Goal: Information Seeking & Learning: Check status

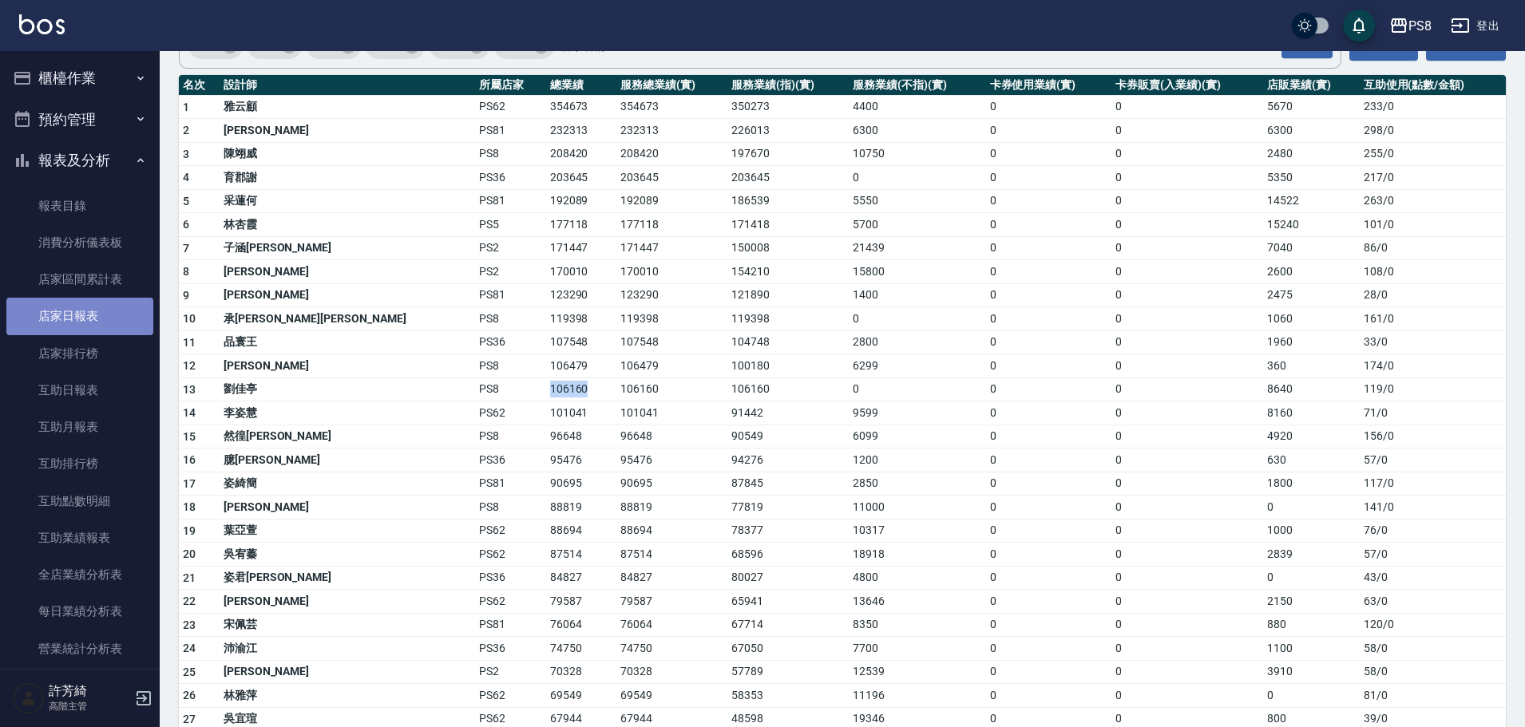
click at [93, 315] on link "店家日報表" at bounding box center [79, 316] width 147 height 37
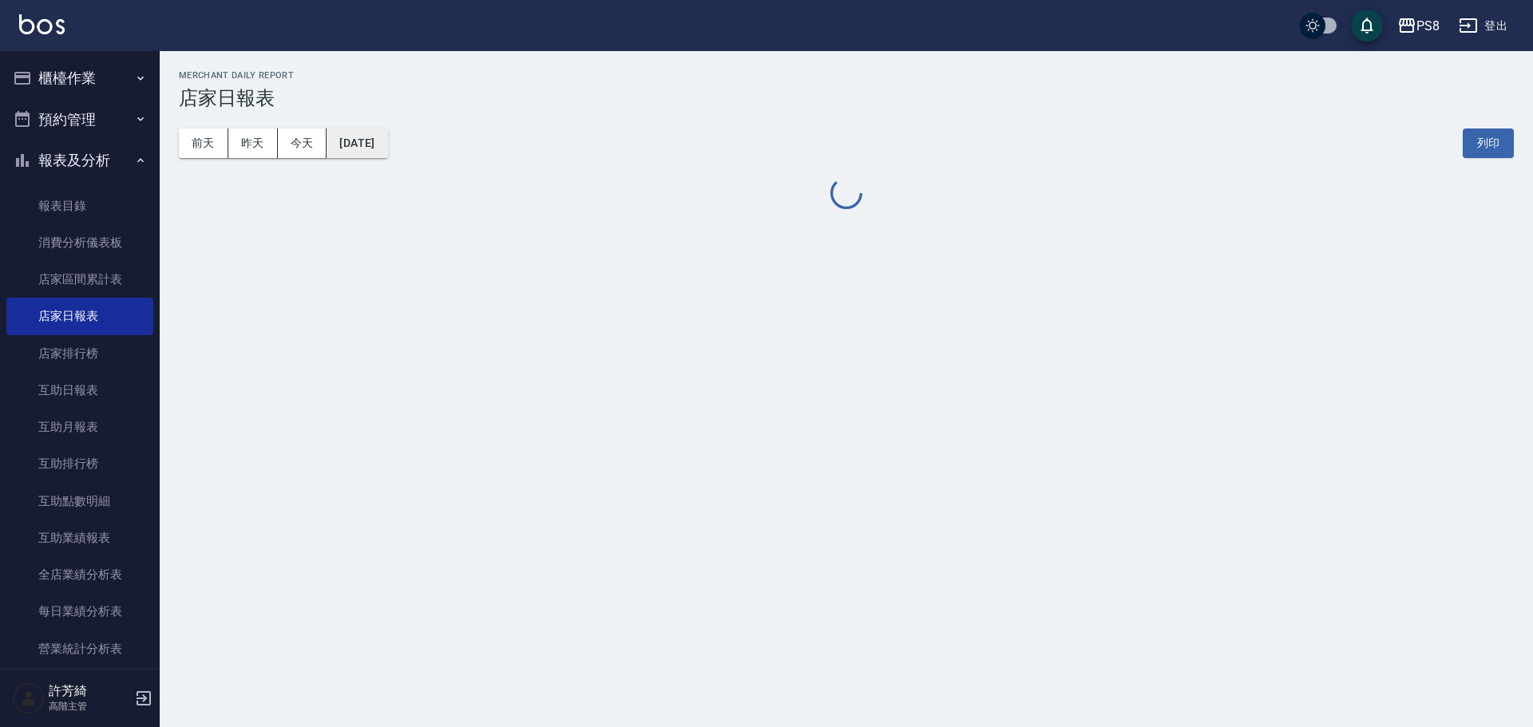
click at [371, 138] on button "[DATE]" at bounding box center [357, 144] width 61 height 30
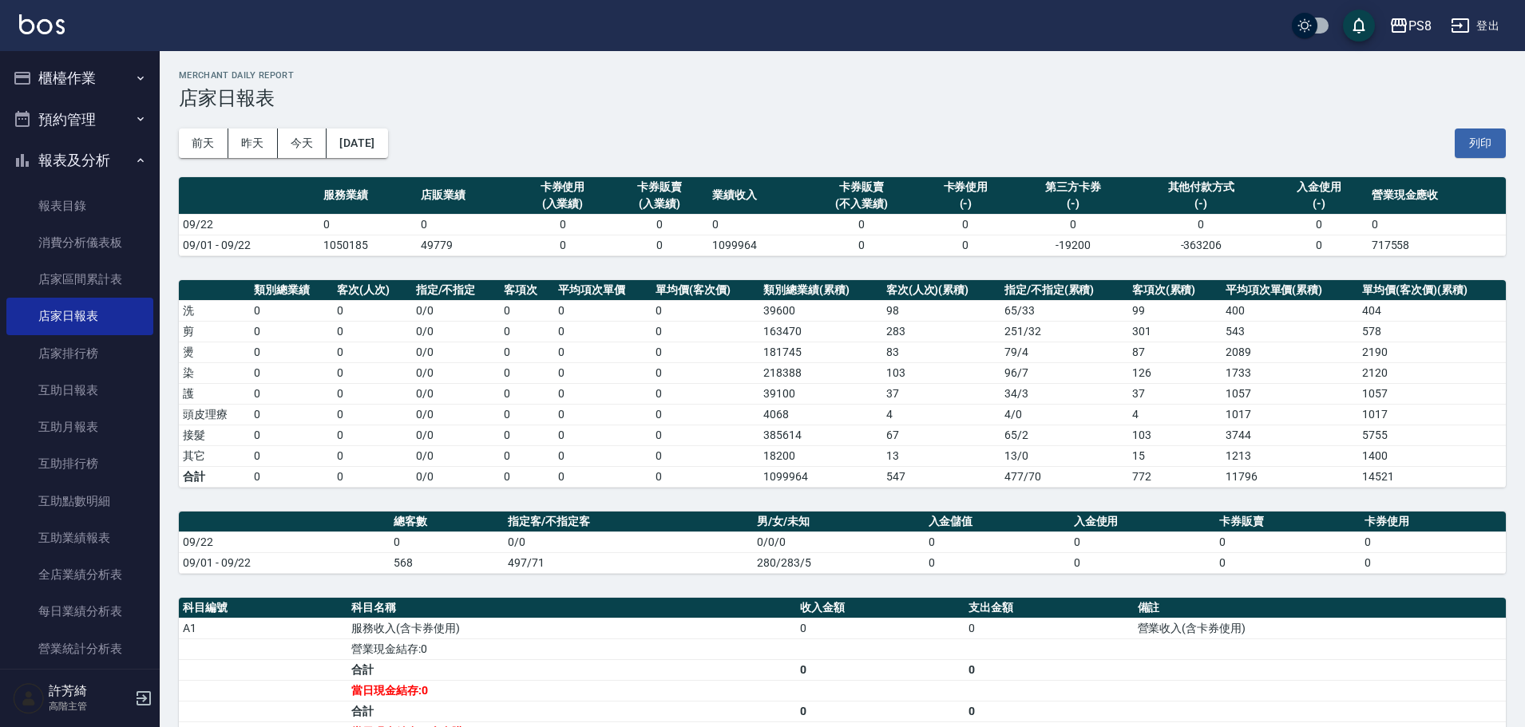
click at [729, 354] on td "0" at bounding box center [706, 352] width 108 height 21
click at [382, 130] on button "[DATE]" at bounding box center [357, 144] width 61 height 30
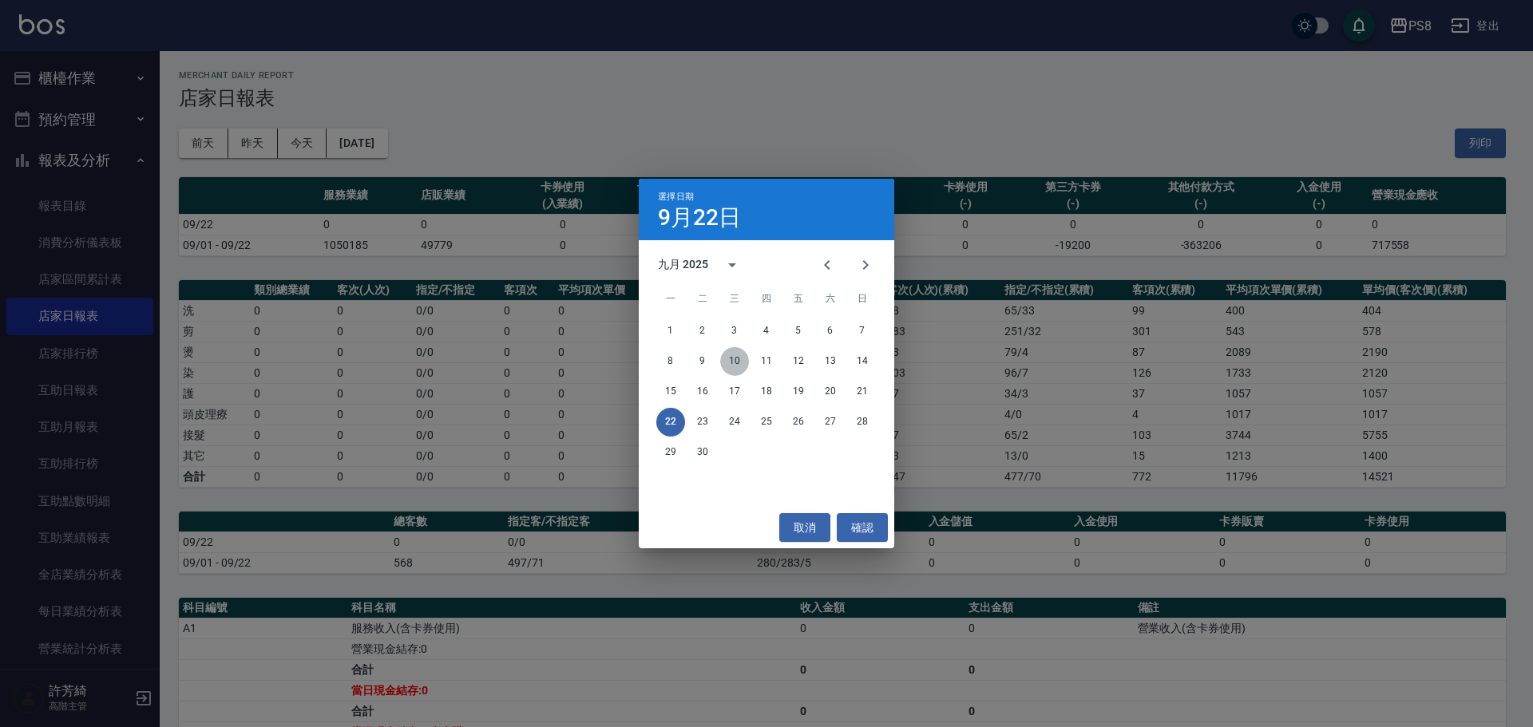
click at [728, 357] on button "10" at bounding box center [734, 361] width 29 height 29
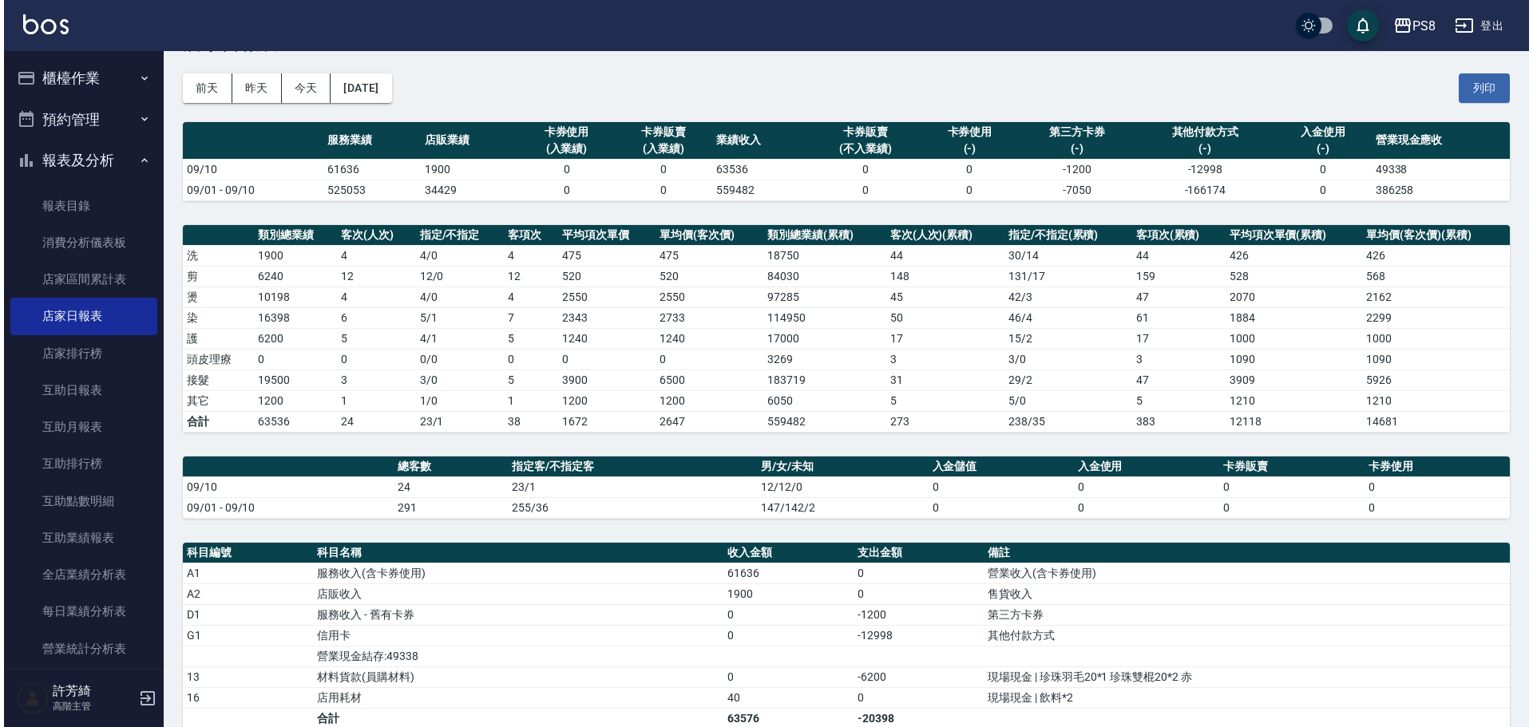
scroll to position [80, 0]
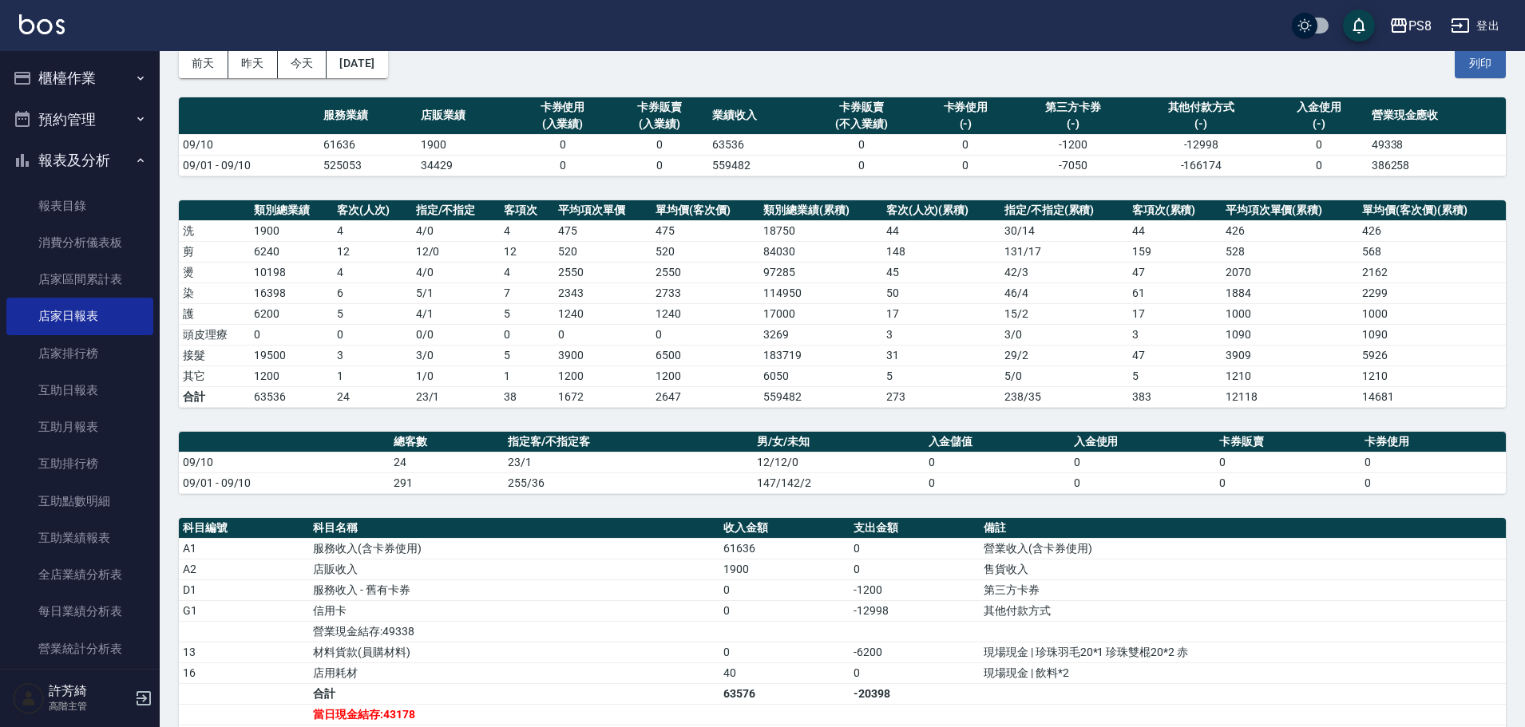
drag, startPoint x: 383, startPoint y: 50, endPoint x: 466, endPoint y: 81, distance: 88.2
click at [384, 50] on div "PS8 登出" at bounding box center [762, 25] width 1525 height 51
click at [372, 79] on div "[DATE] [DATE] [DATE] [DATE] 列印" at bounding box center [842, 64] width 1327 height 68
click at [387, 69] on button "[DATE]" at bounding box center [357, 64] width 61 height 30
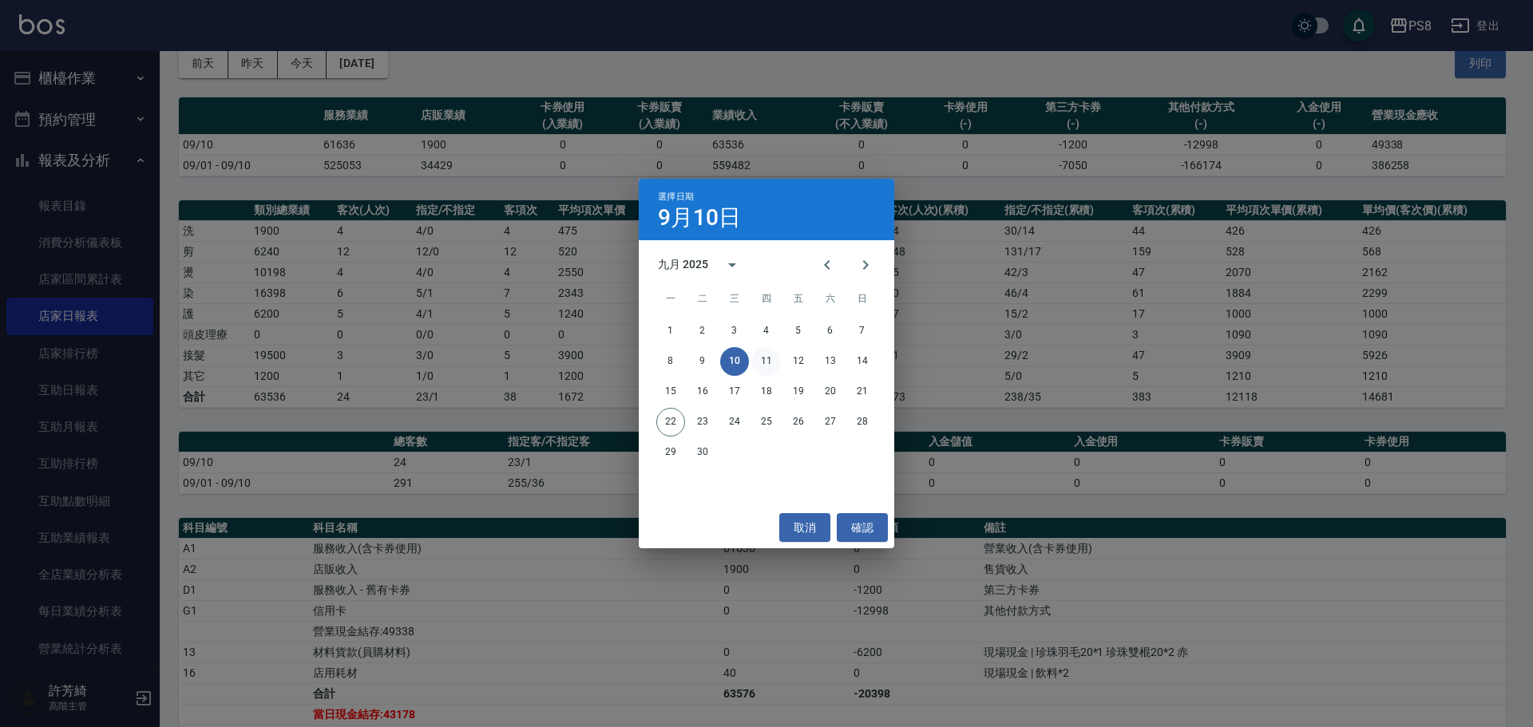
click at [771, 363] on button "11" at bounding box center [766, 361] width 29 height 29
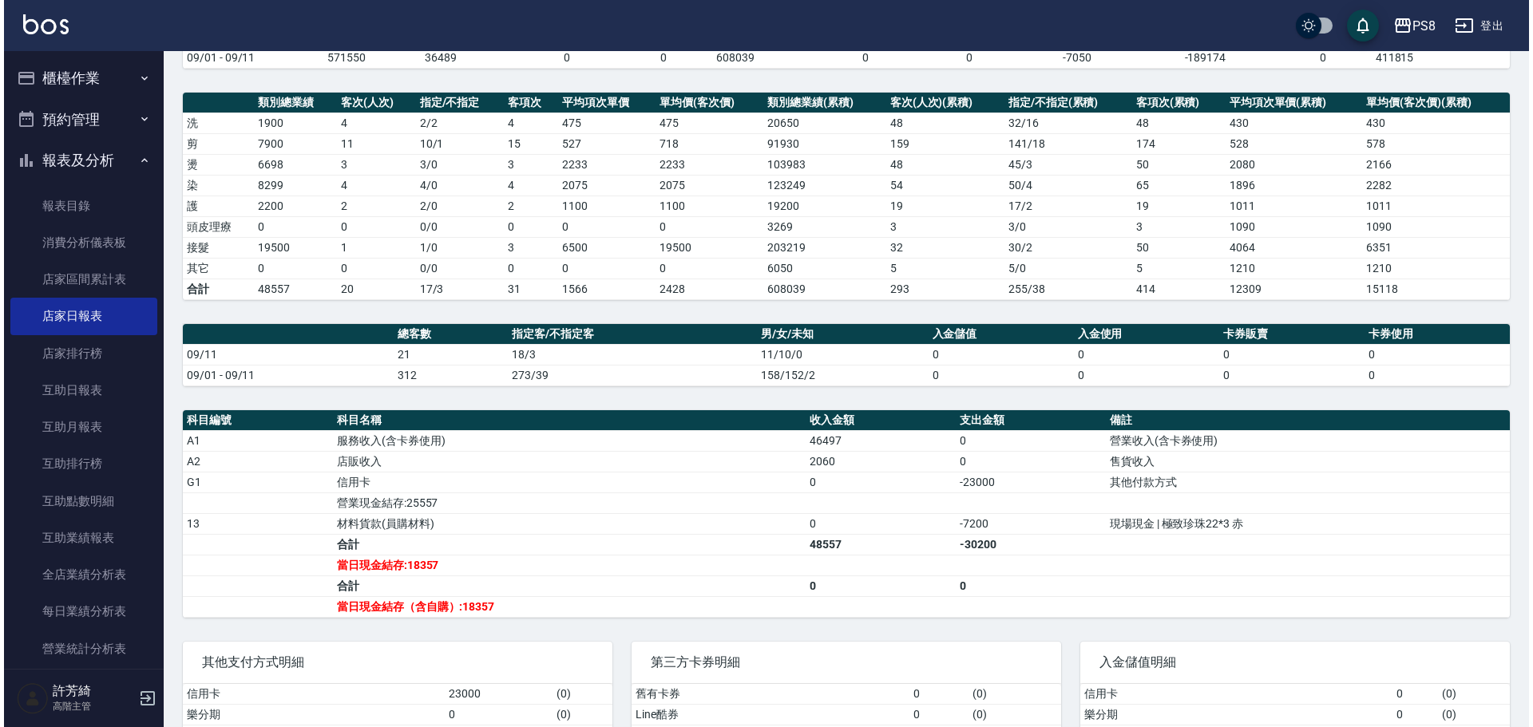
scroll to position [80, 0]
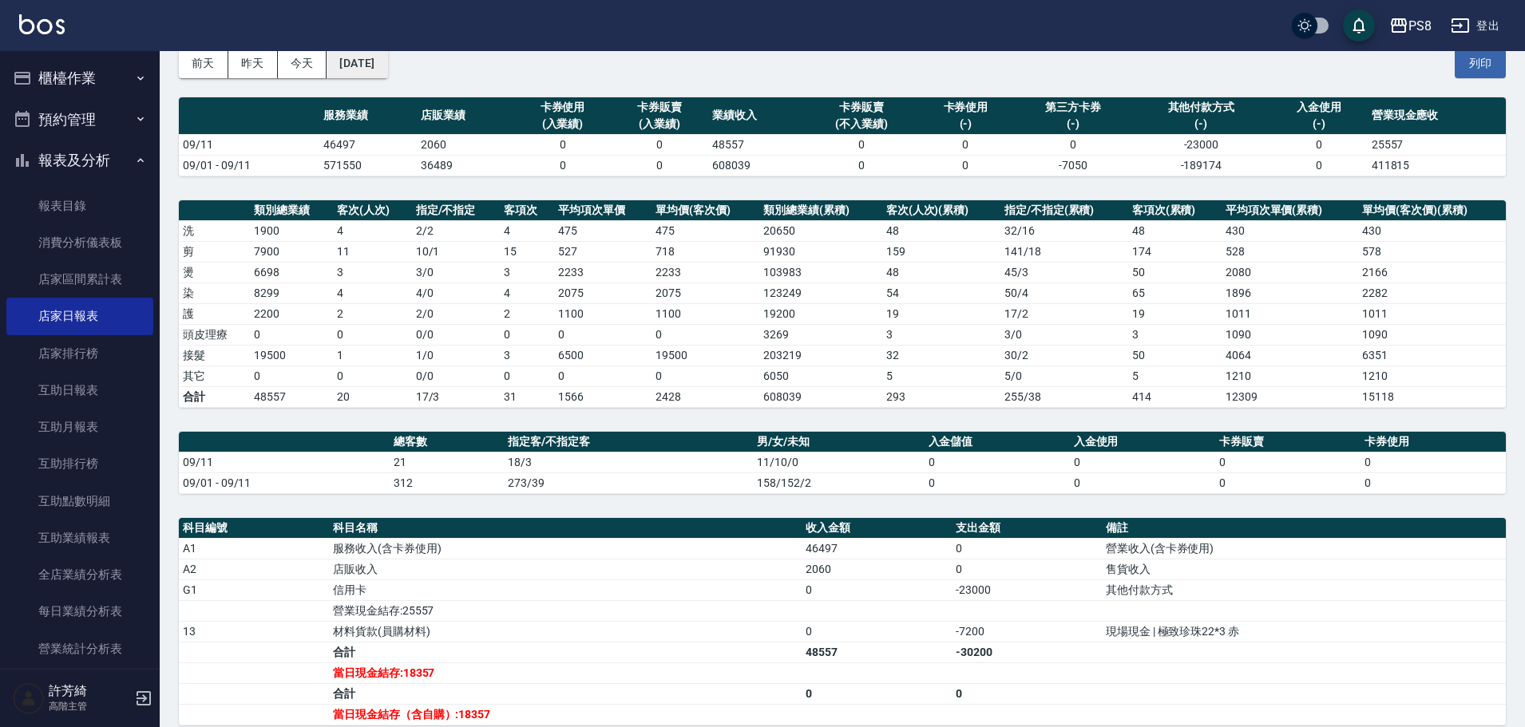
click at [387, 60] on button "[DATE]" at bounding box center [357, 64] width 61 height 30
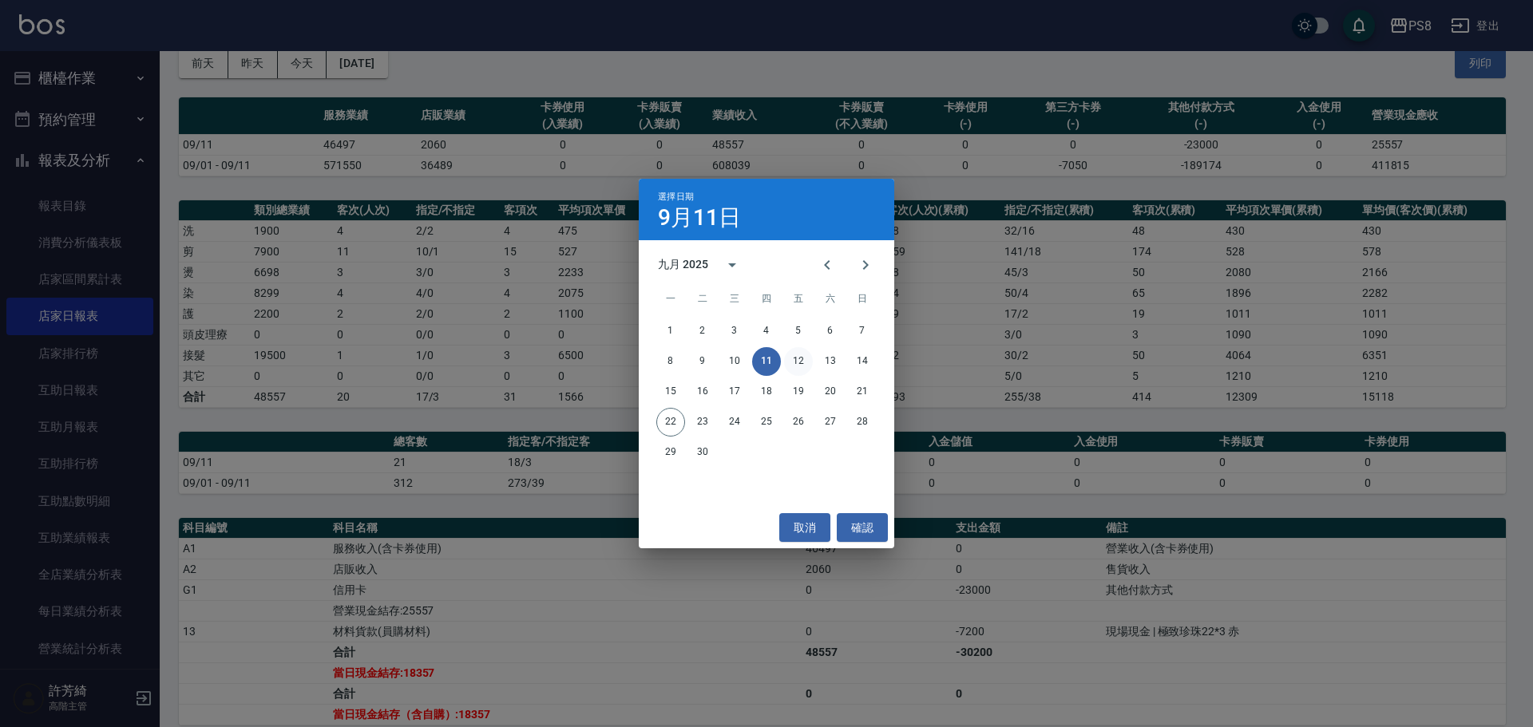
click at [793, 354] on button "12" at bounding box center [798, 361] width 29 height 29
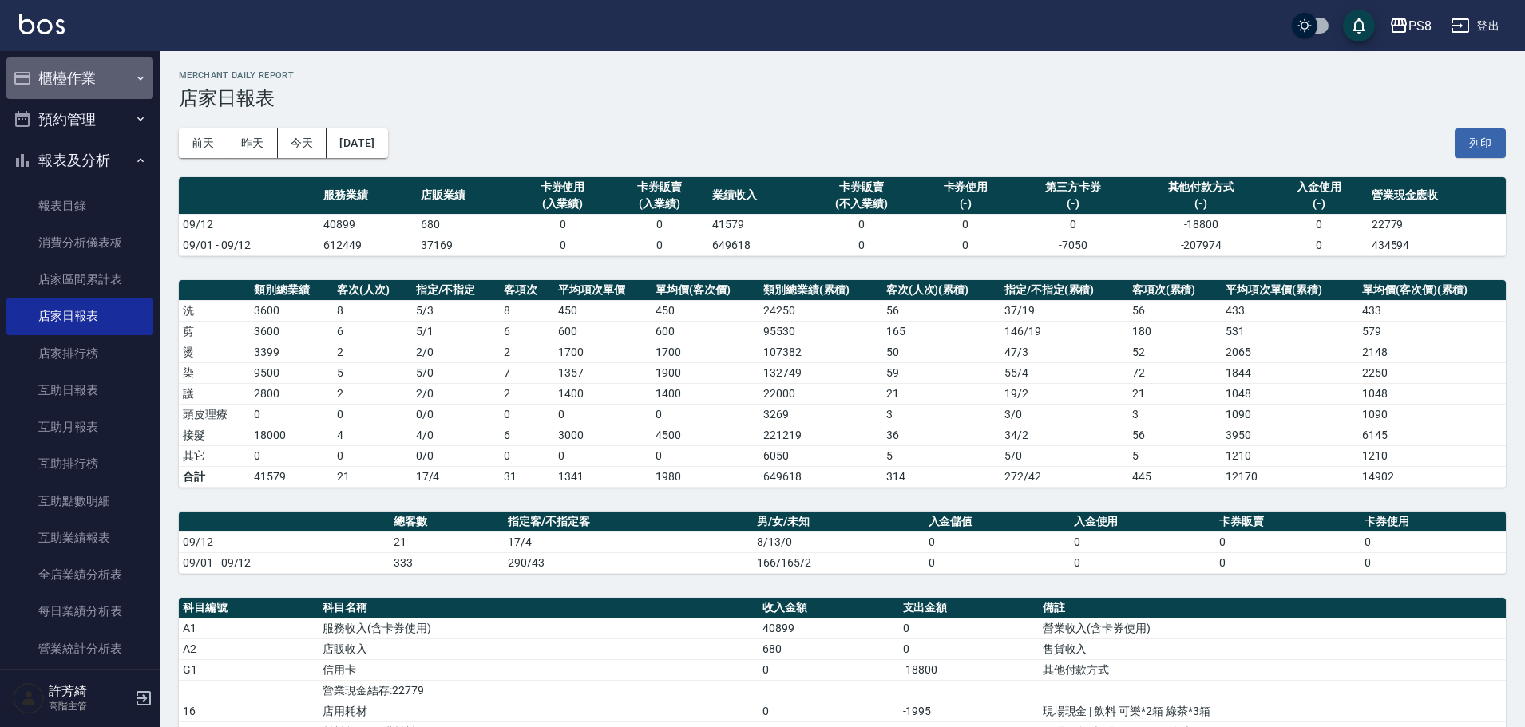
click at [80, 73] on button "櫃檯作業" at bounding box center [79, 78] width 147 height 42
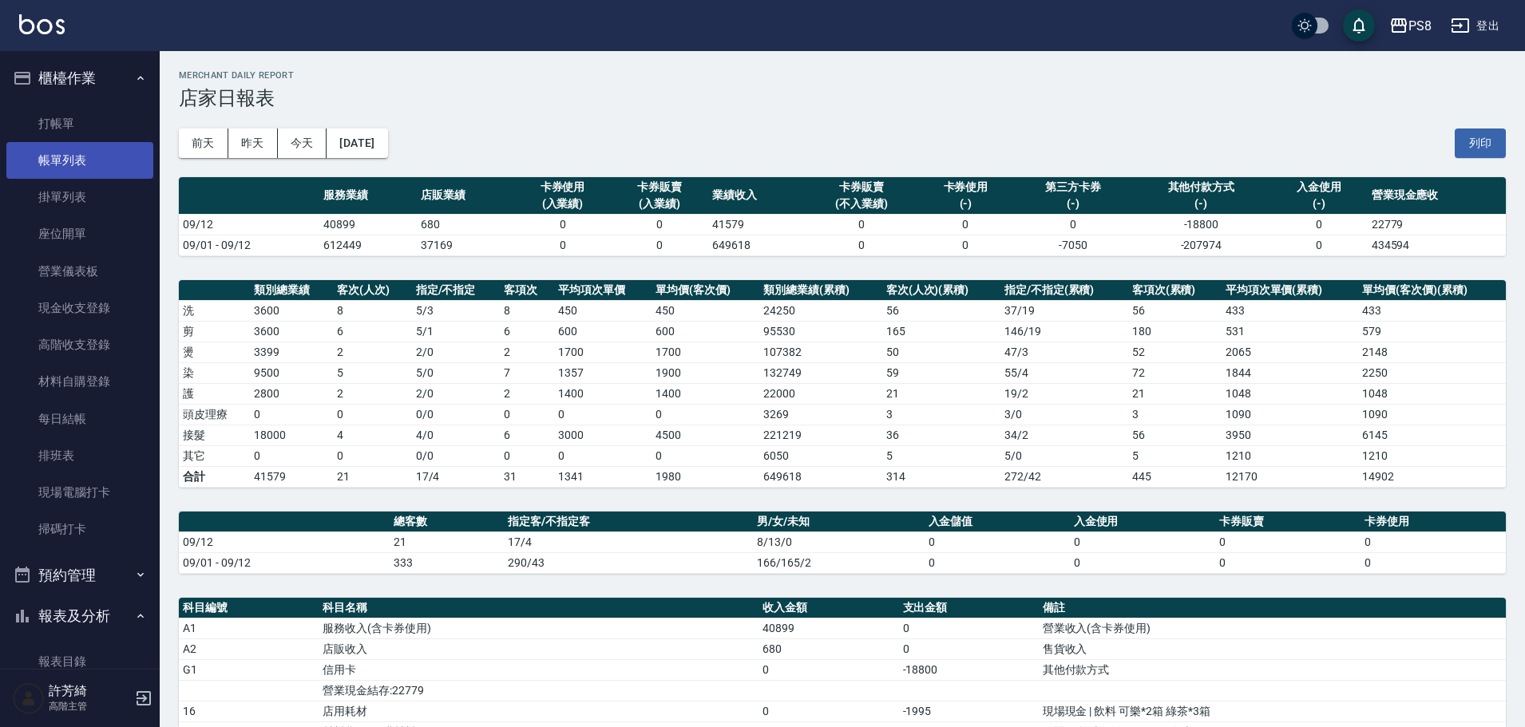
click at [95, 176] on link "帳單列表" at bounding box center [79, 160] width 147 height 37
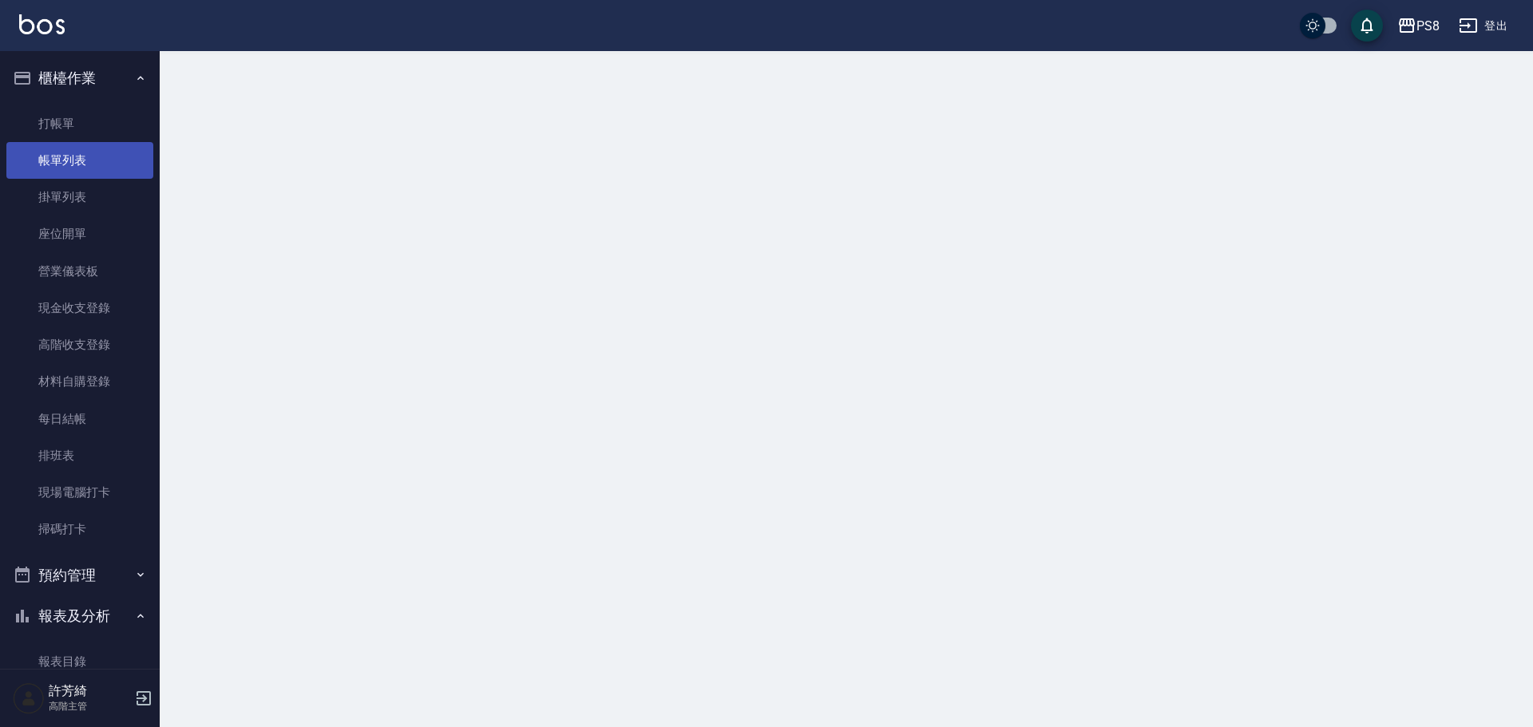
click at [95, 167] on link "帳單列表" at bounding box center [79, 160] width 147 height 37
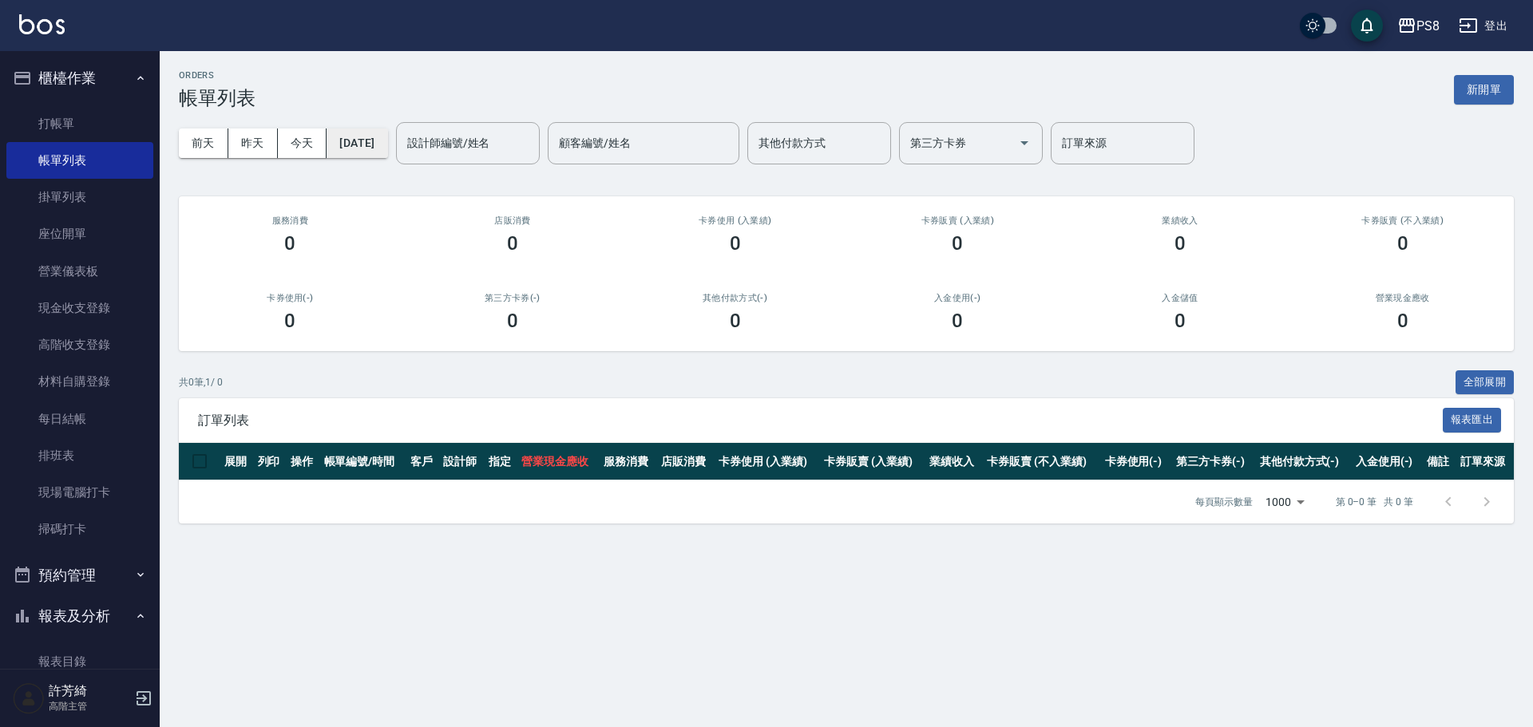
click at [382, 145] on button "[DATE]" at bounding box center [357, 144] width 61 height 30
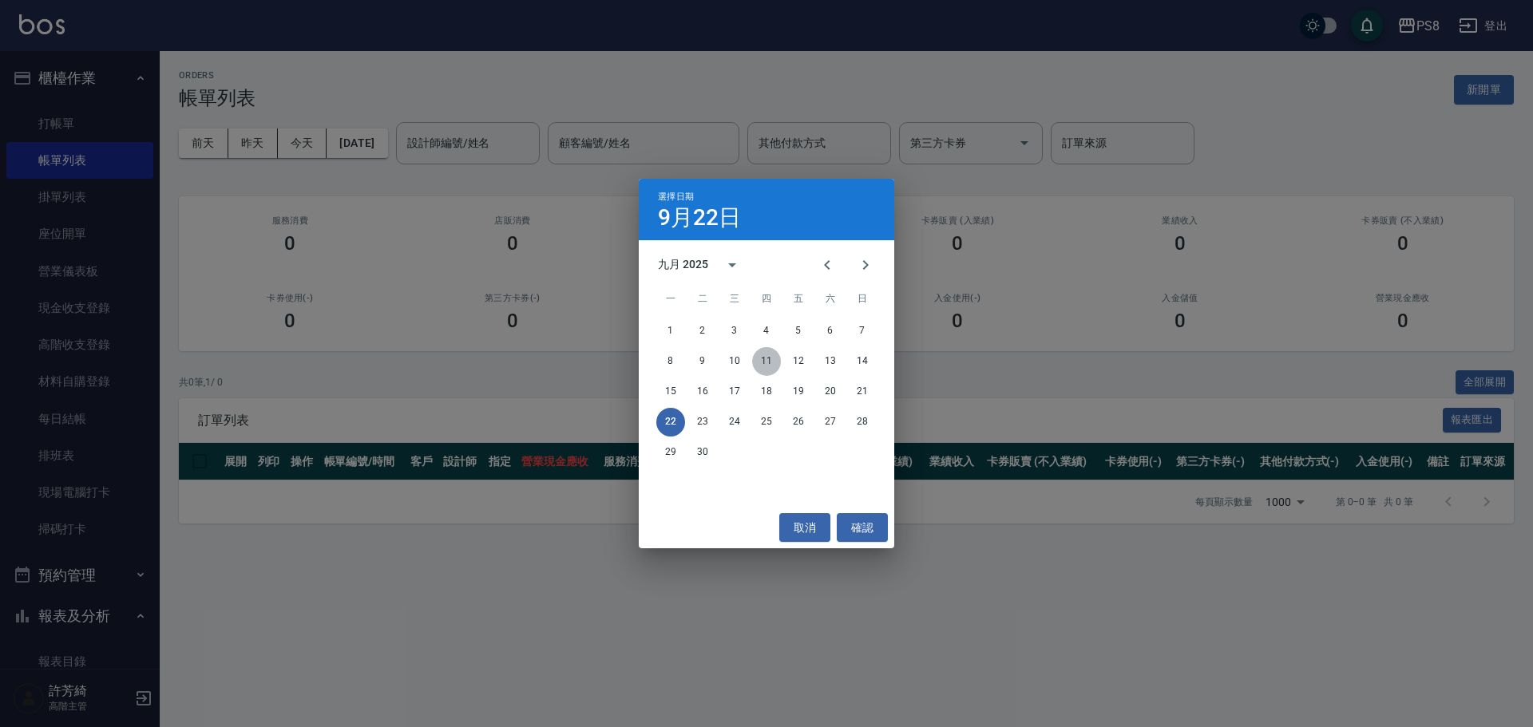
click at [775, 359] on button "11" at bounding box center [766, 361] width 29 height 29
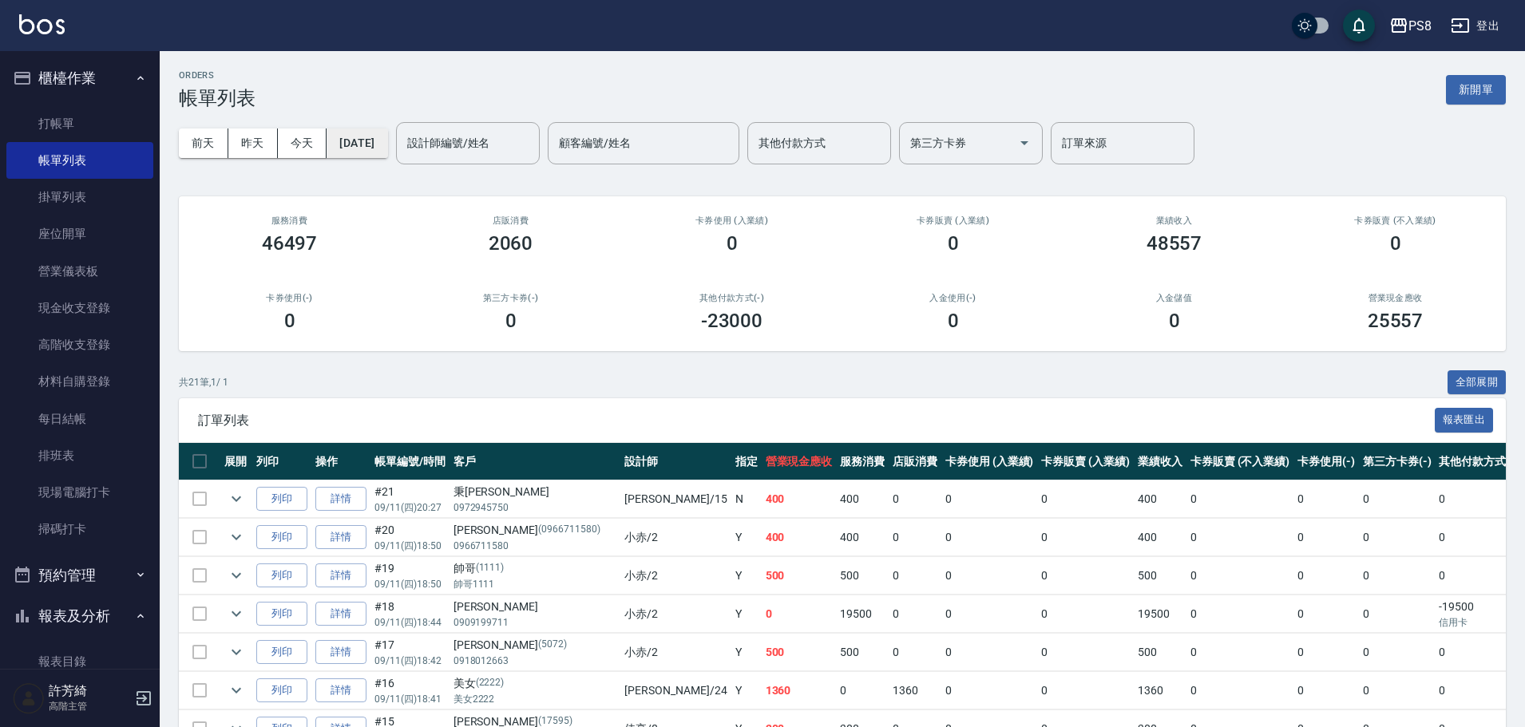
click at [359, 149] on button "[DATE]" at bounding box center [357, 144] width 61 height 30
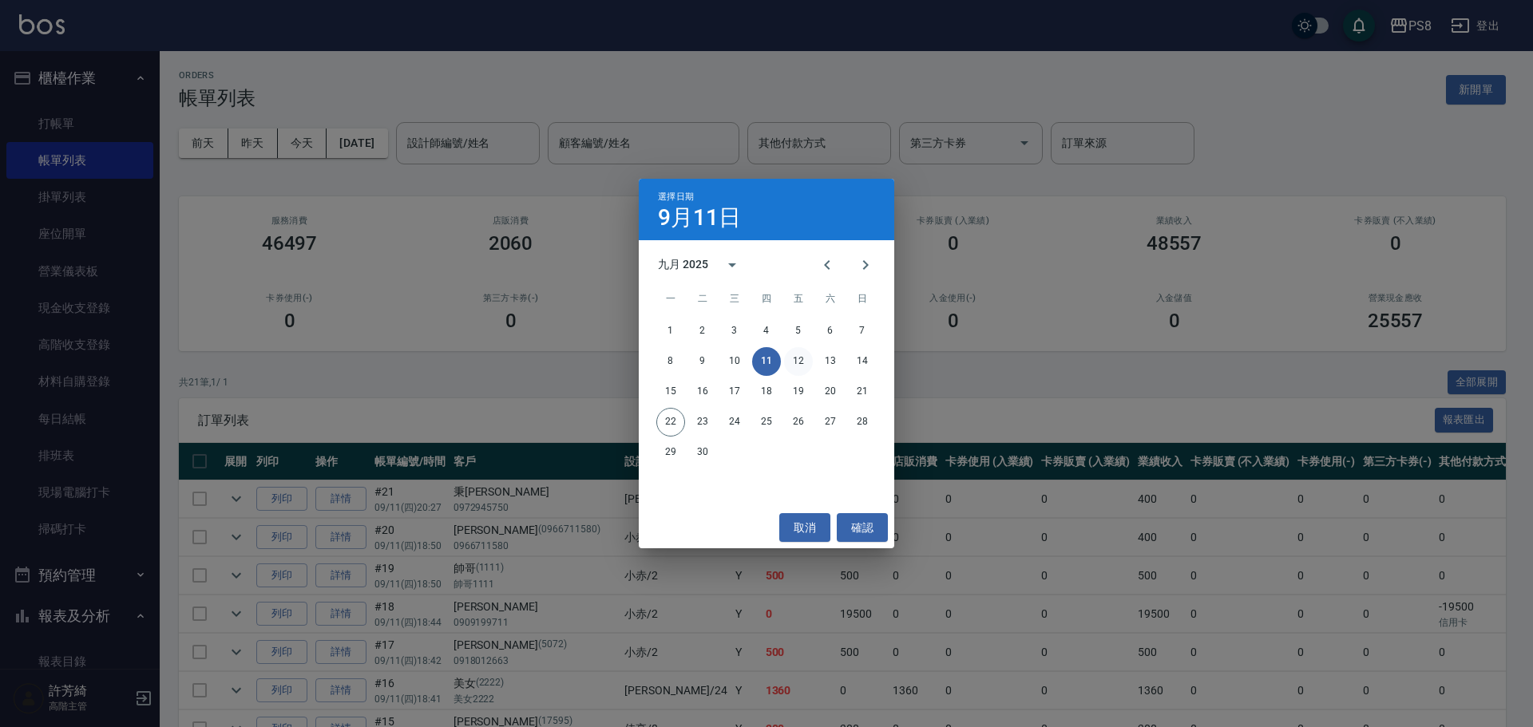
click at [796, 355] on button "12" at bounding box center [798, 361] width 29 height 29
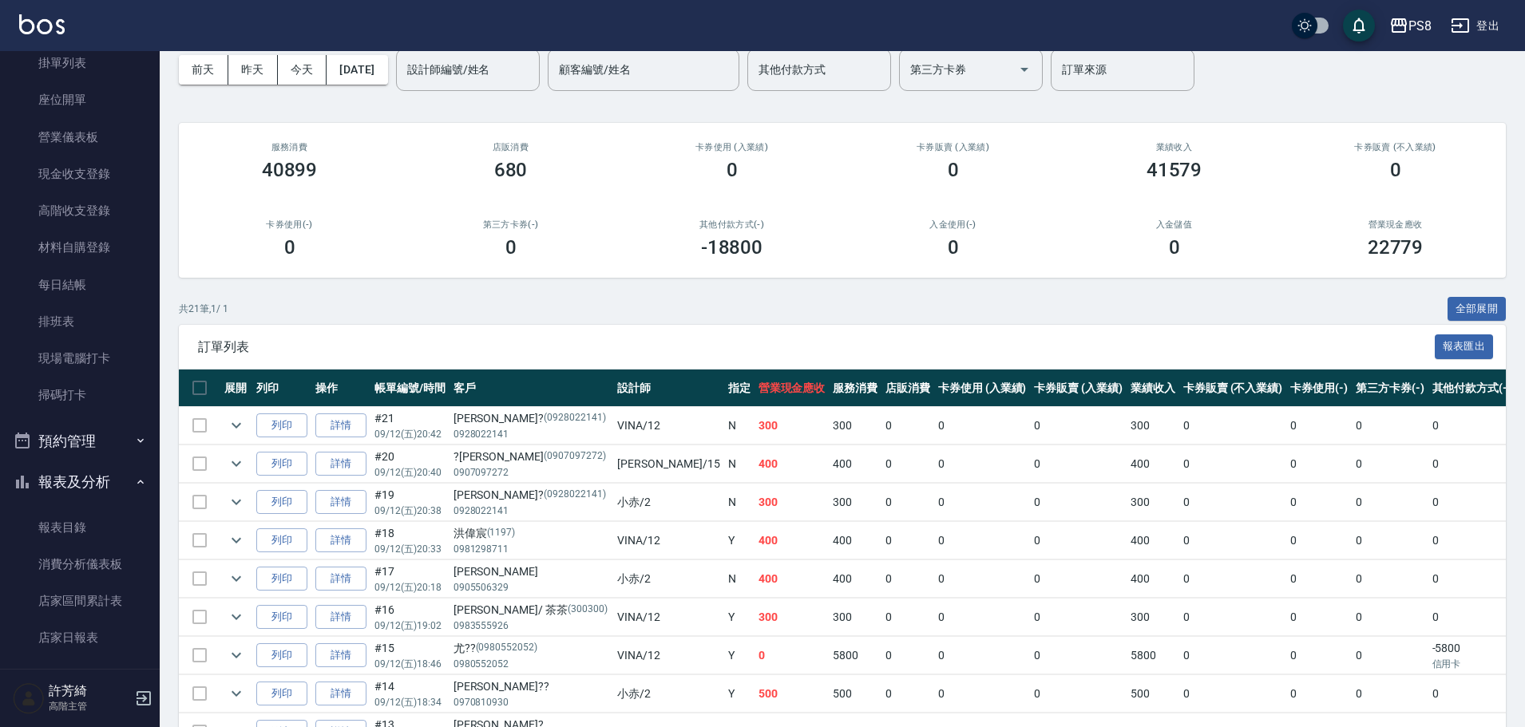
scroll to position [399, 0]
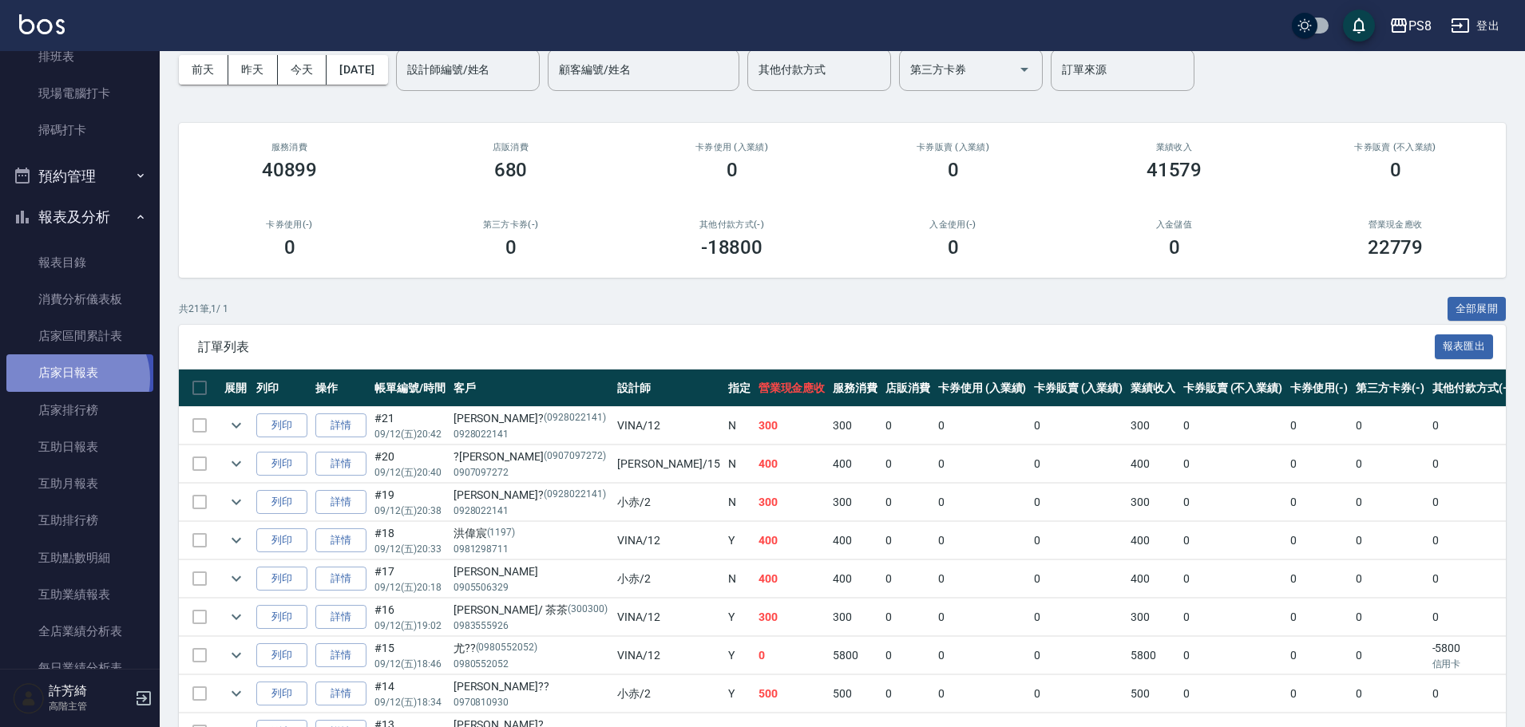
click at [76, 378] on link "店家日報表" at bounding box center [79, 373] width 147 height 37
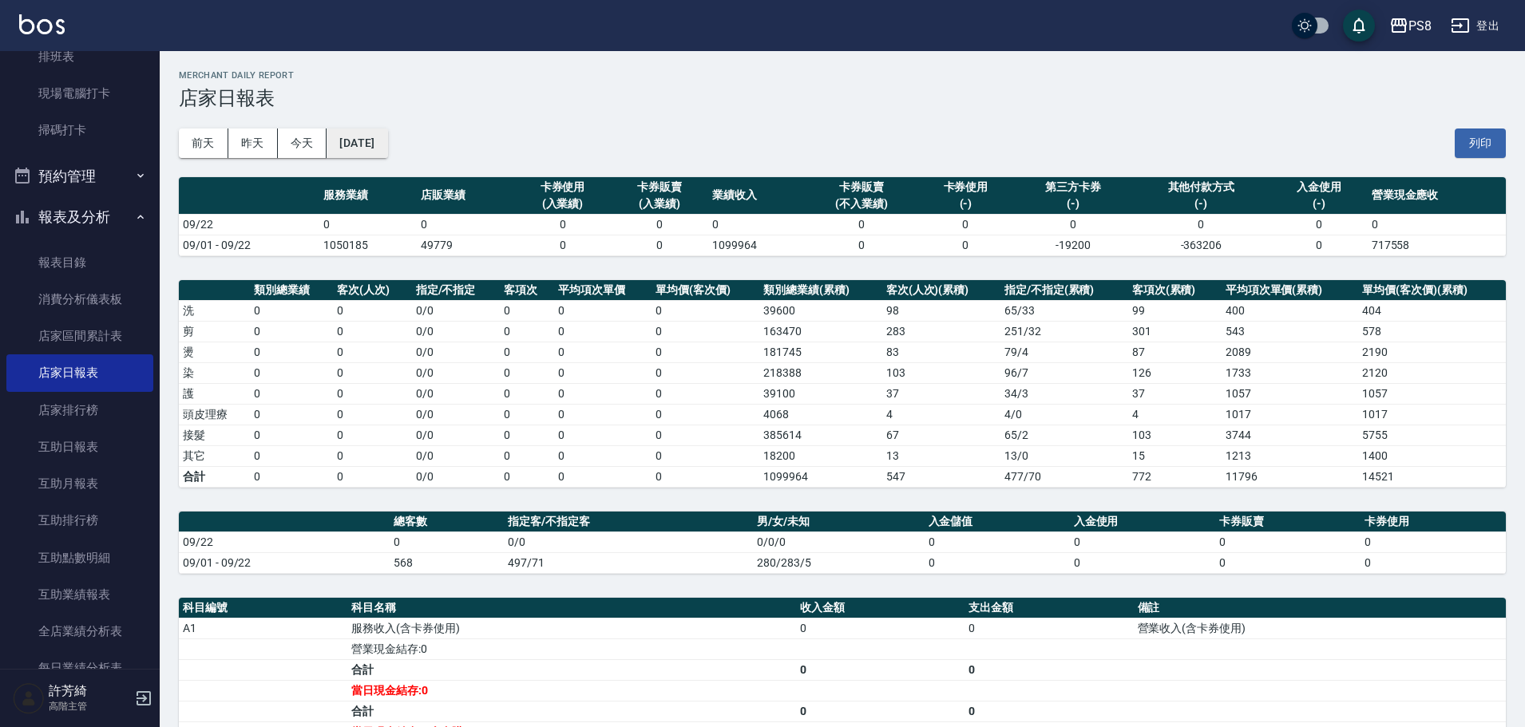
click at [371, 143] on button "[DATE]" at bounding box center [357, 144] width 61 height 30
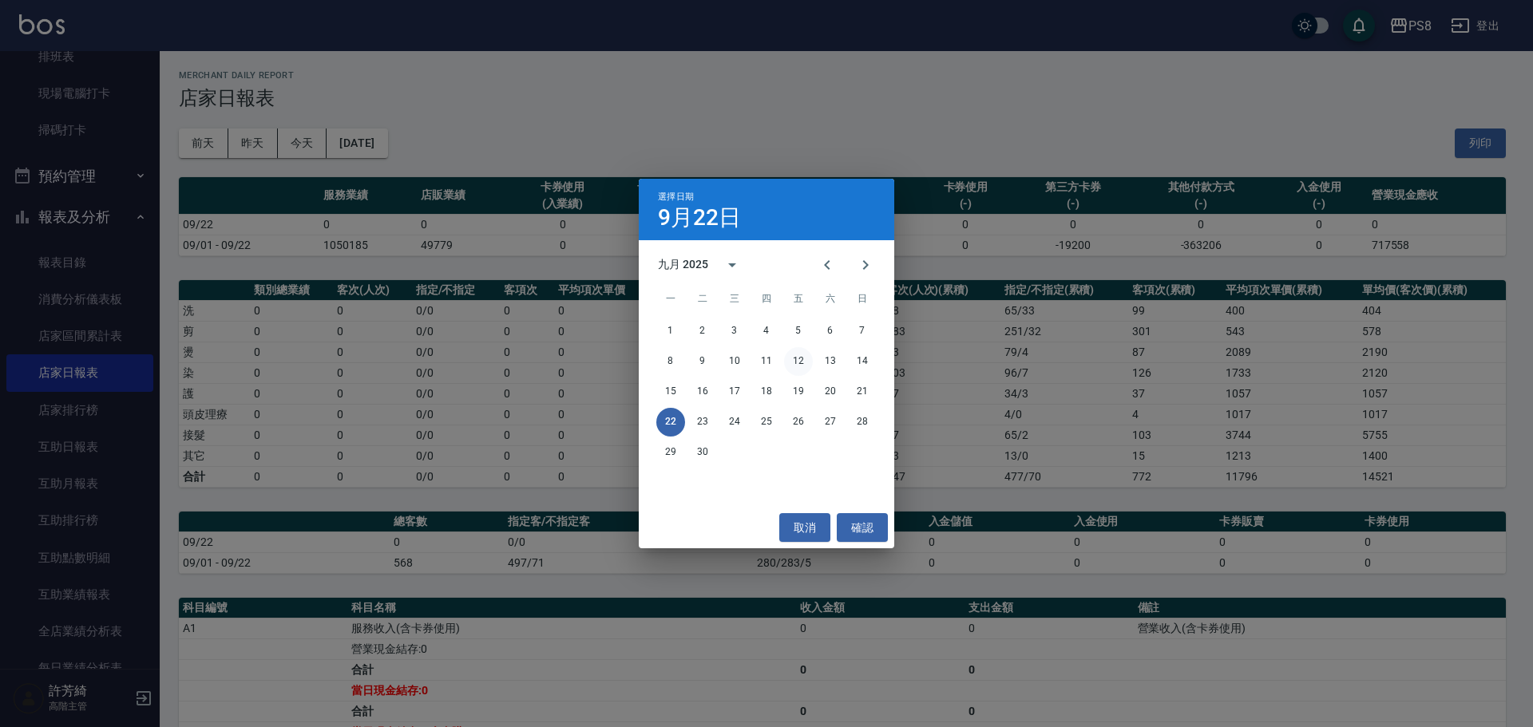
click at [804, 356] on button "12" at bounding box center [798, 361] width 29 height 29
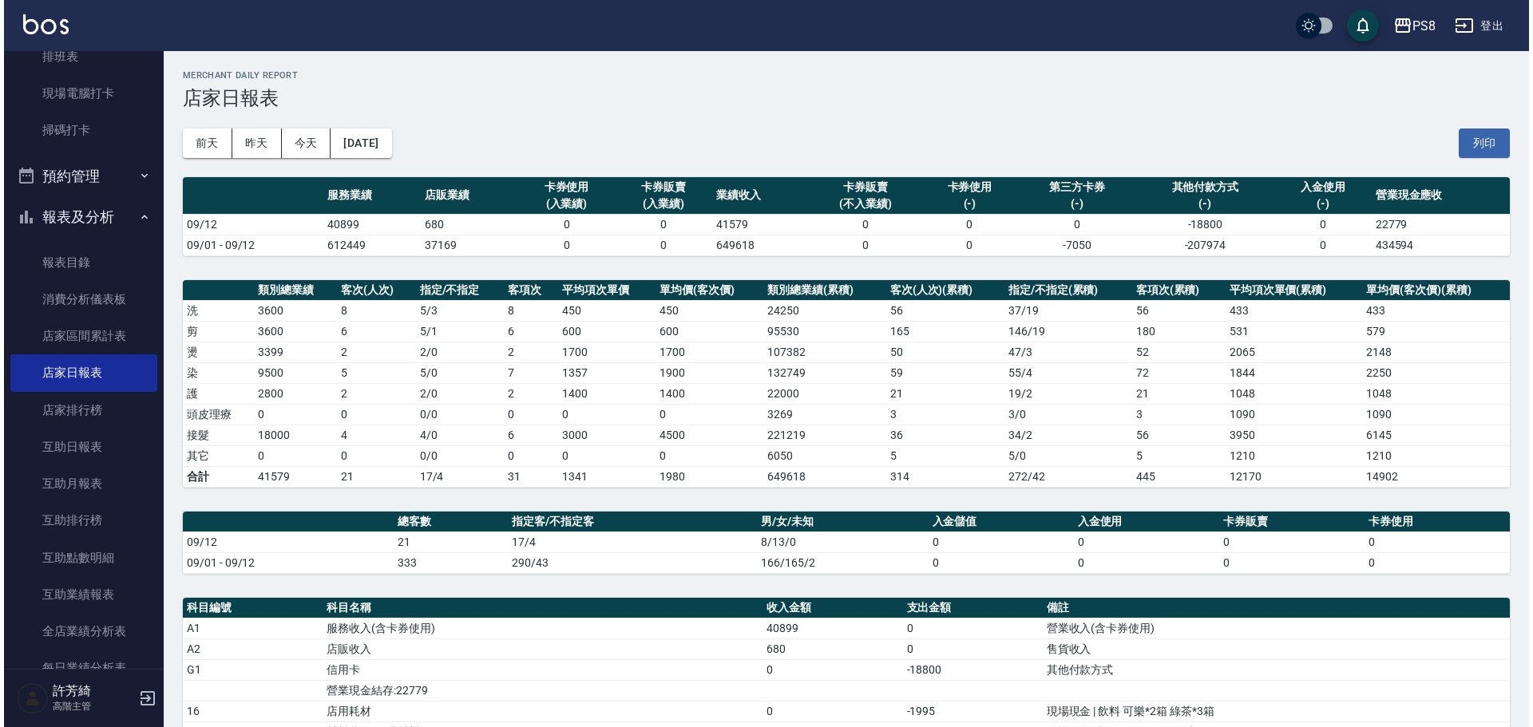
scroll to position [80, 0]
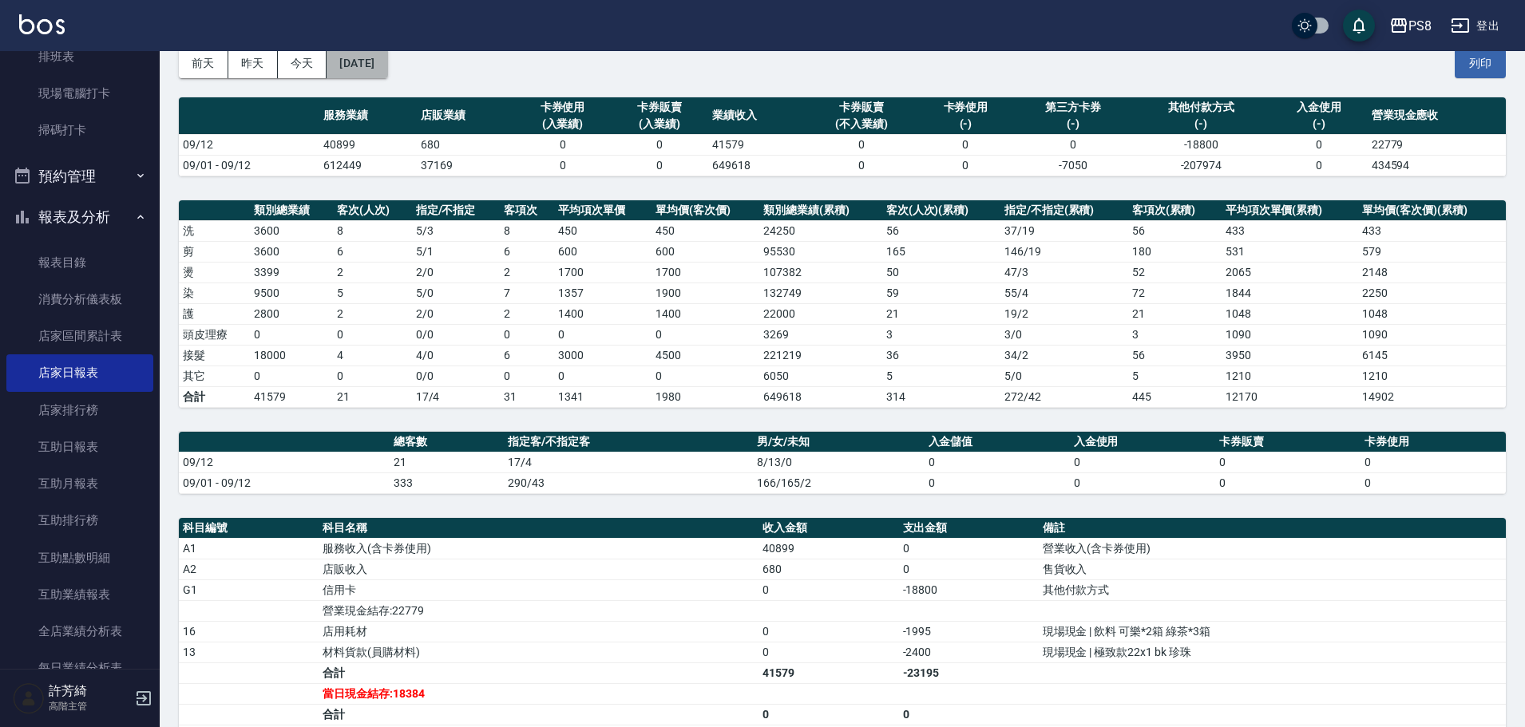
click at [355, 64] on button "[DATE]" at bounding box center [357, 64] width 61 height 30
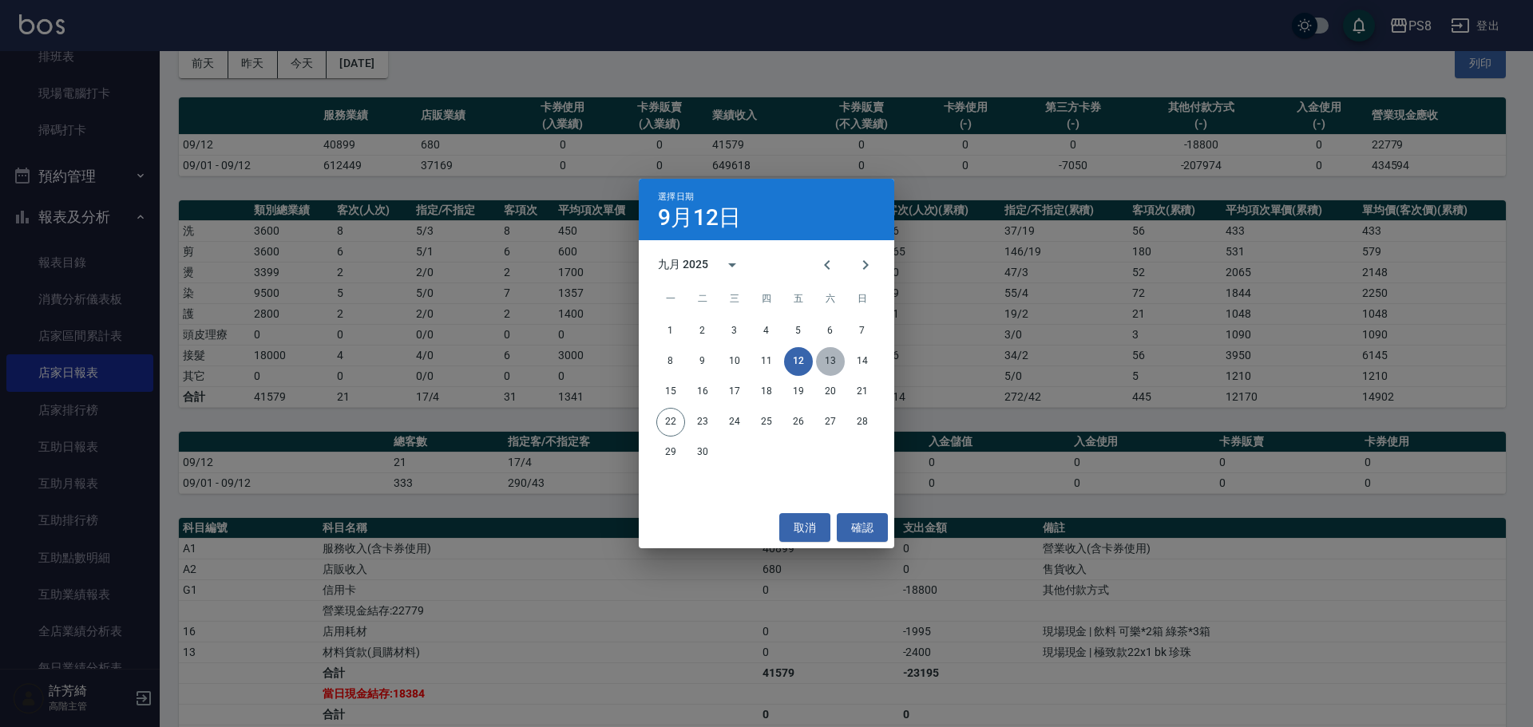
click at [824, 356] on button "13" at bounding box center [830, 361] width 29 height 29
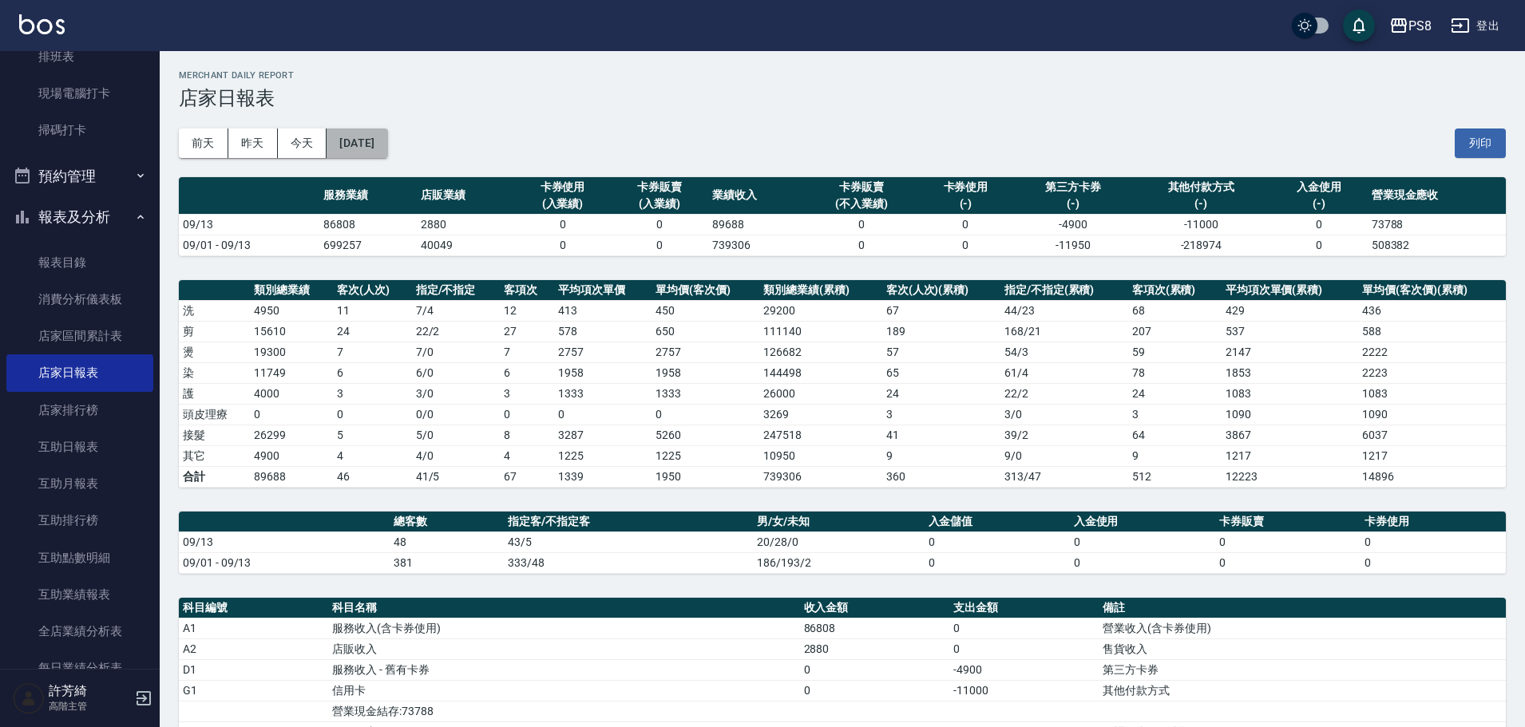
click at [362, 142] on button "[DATE]" at bounding box center [357, 144] width 61 height 30
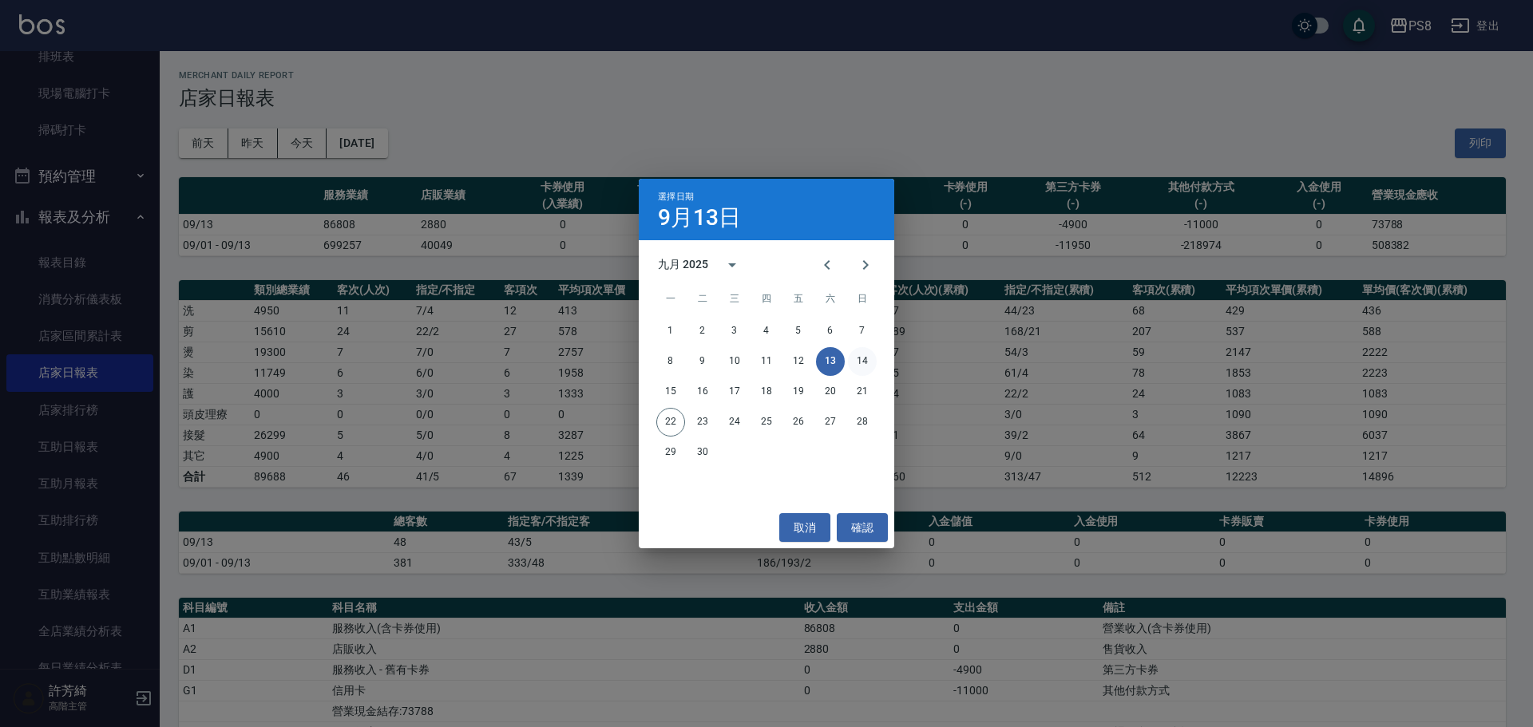
click at [860, 355] on button "14" at bounding box center [862, 361] width 29 height 29
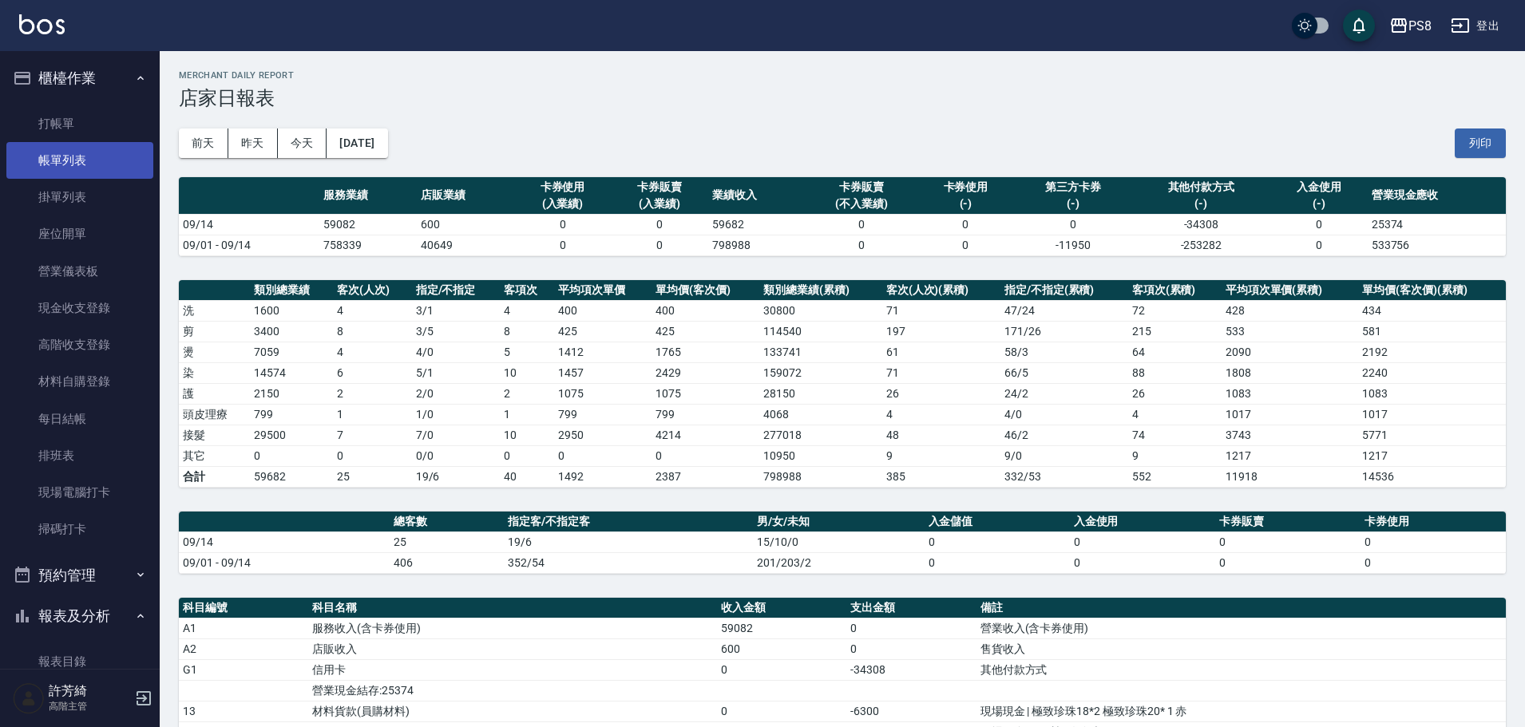
click at [82, 161] on link "帳單列表" at bounding box center [79, 160] width 147 height 37
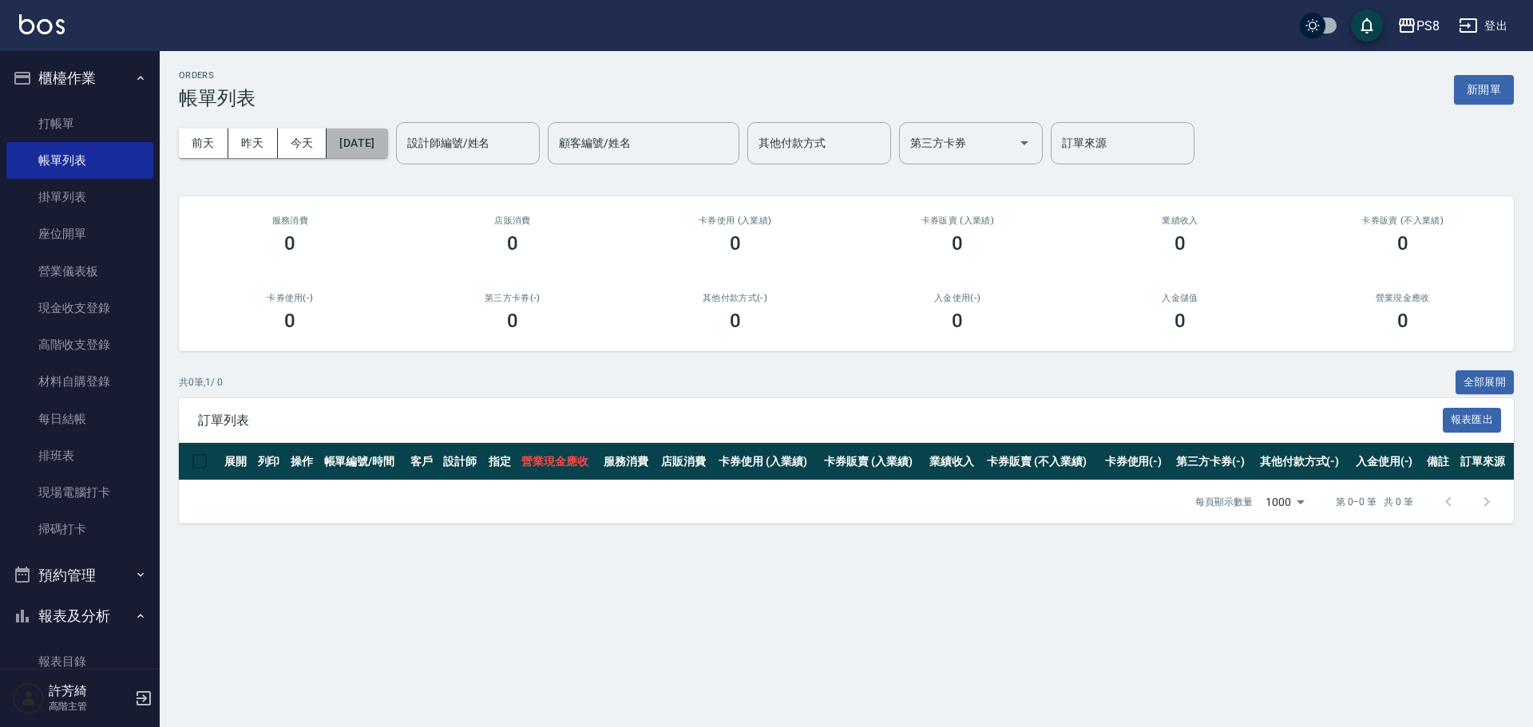
click at [383, 150] on button "[DATE]" at bounding box center [357, 144] width 61 height 30
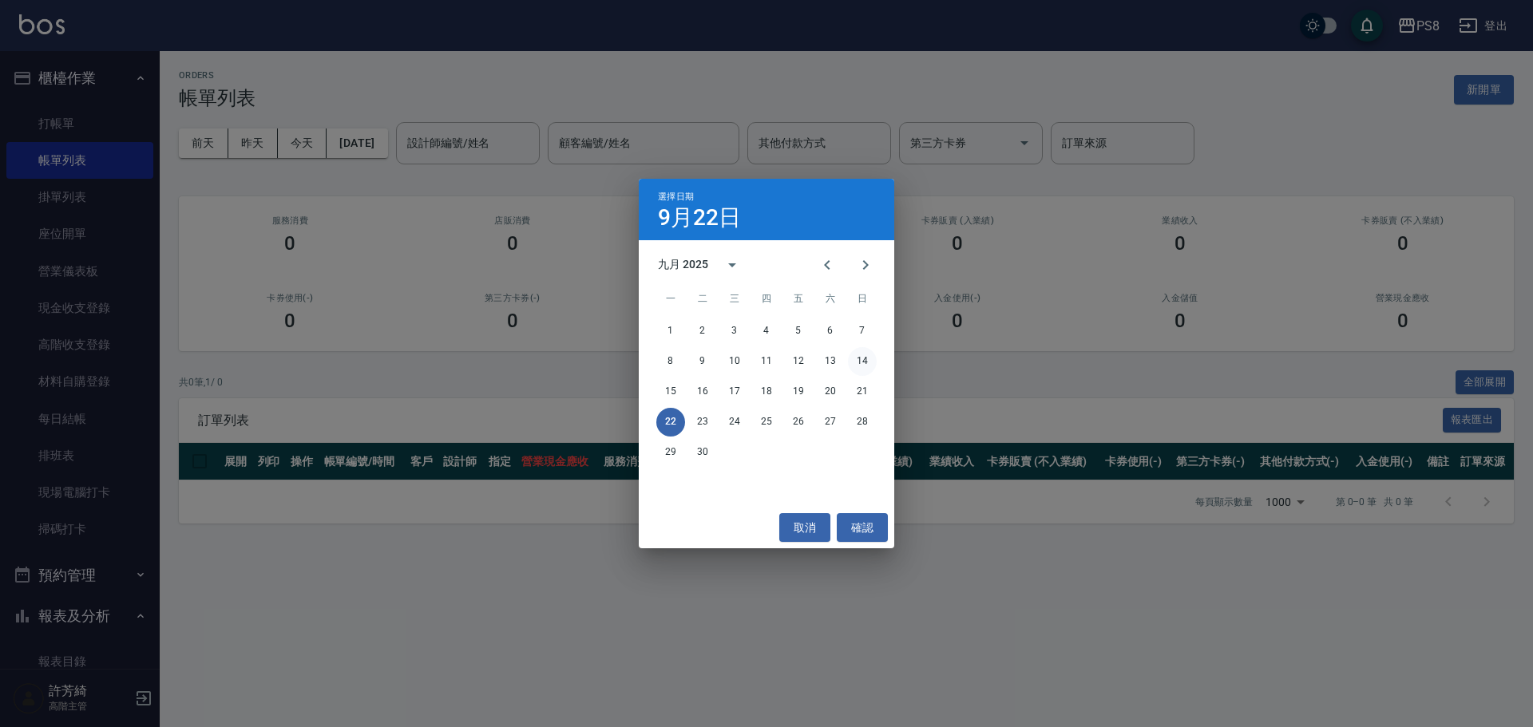
click at [864, 361] on button "14" at bounding box center [862, 361] width 29 height 29
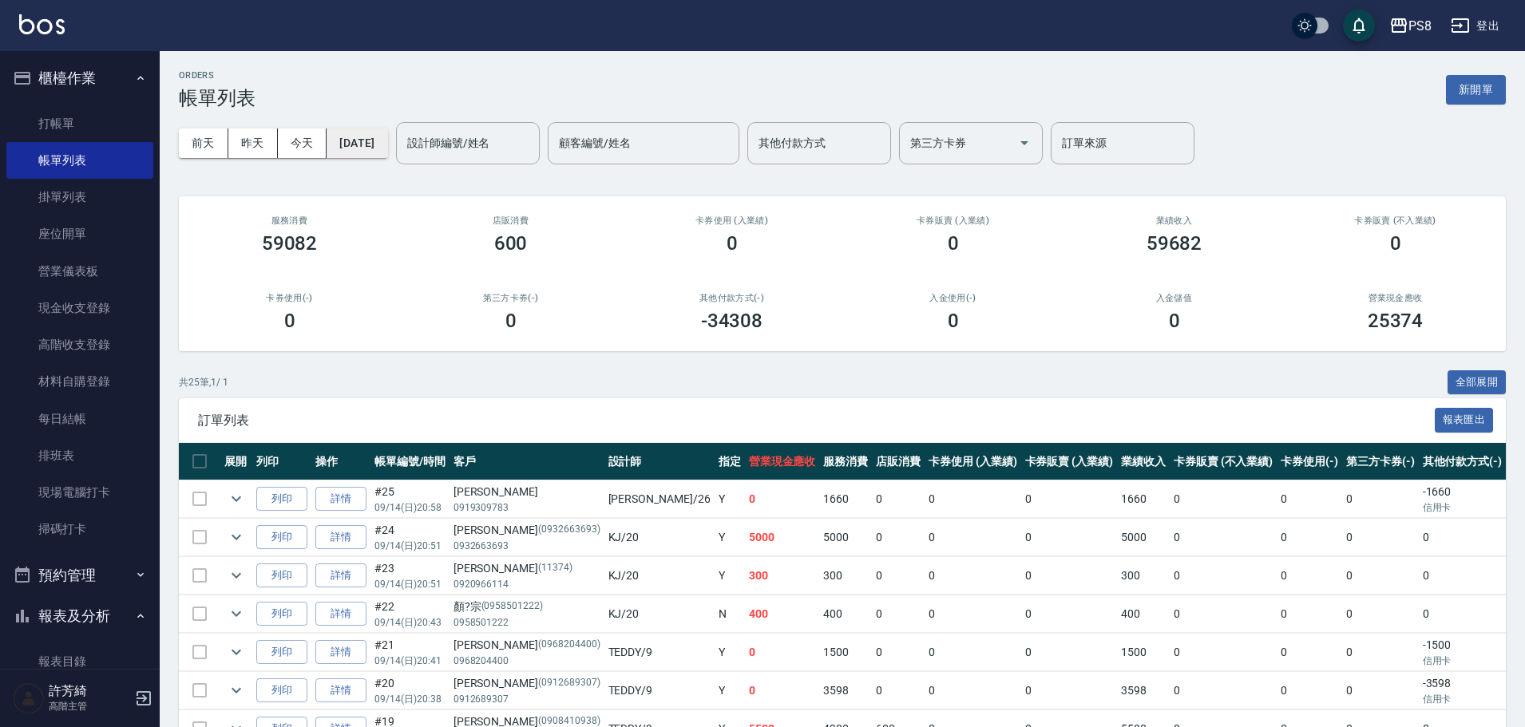
click at [381, 152] on button "[DATE]" at bounding box center [357, 144] width 61 height 30
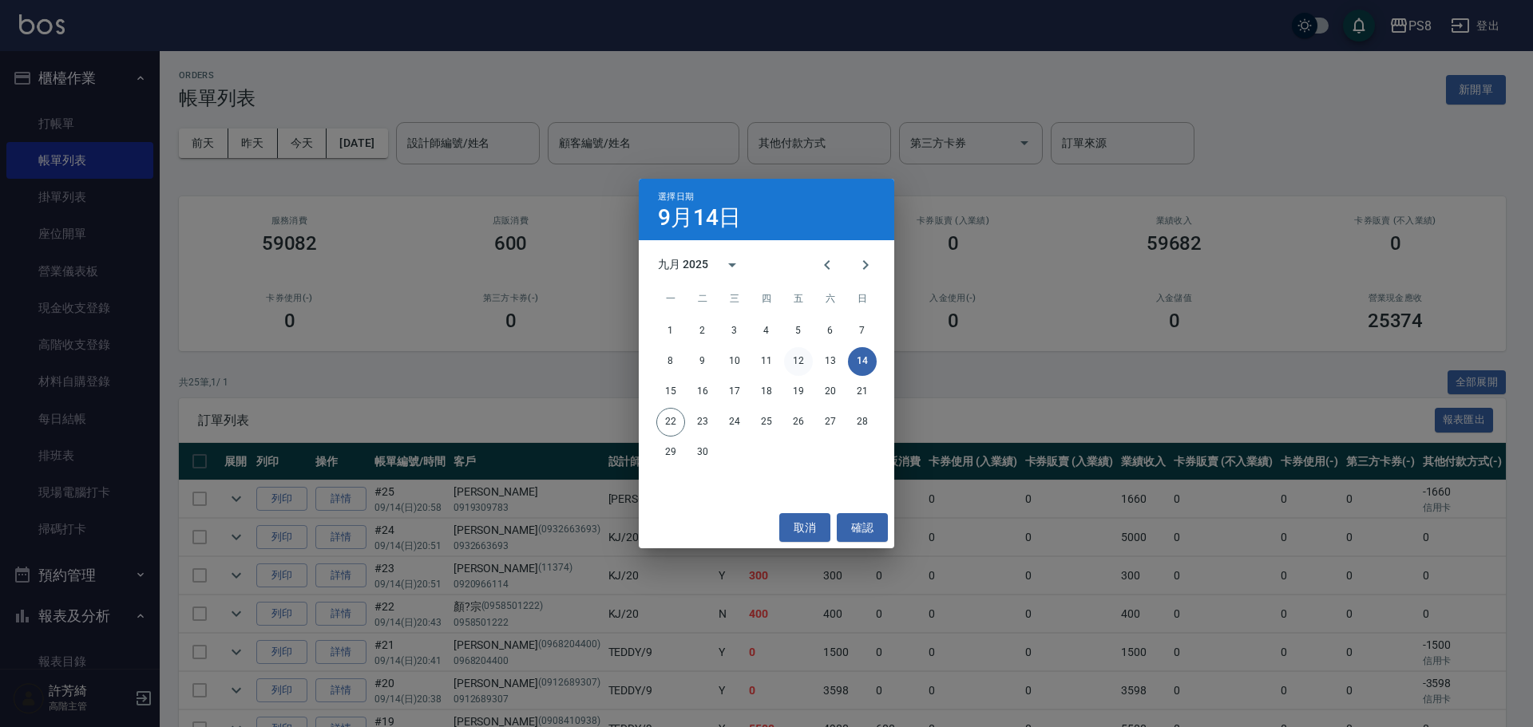
click at [795, 364] on button "12" at bounding box center [798, 361] width 29 height 29
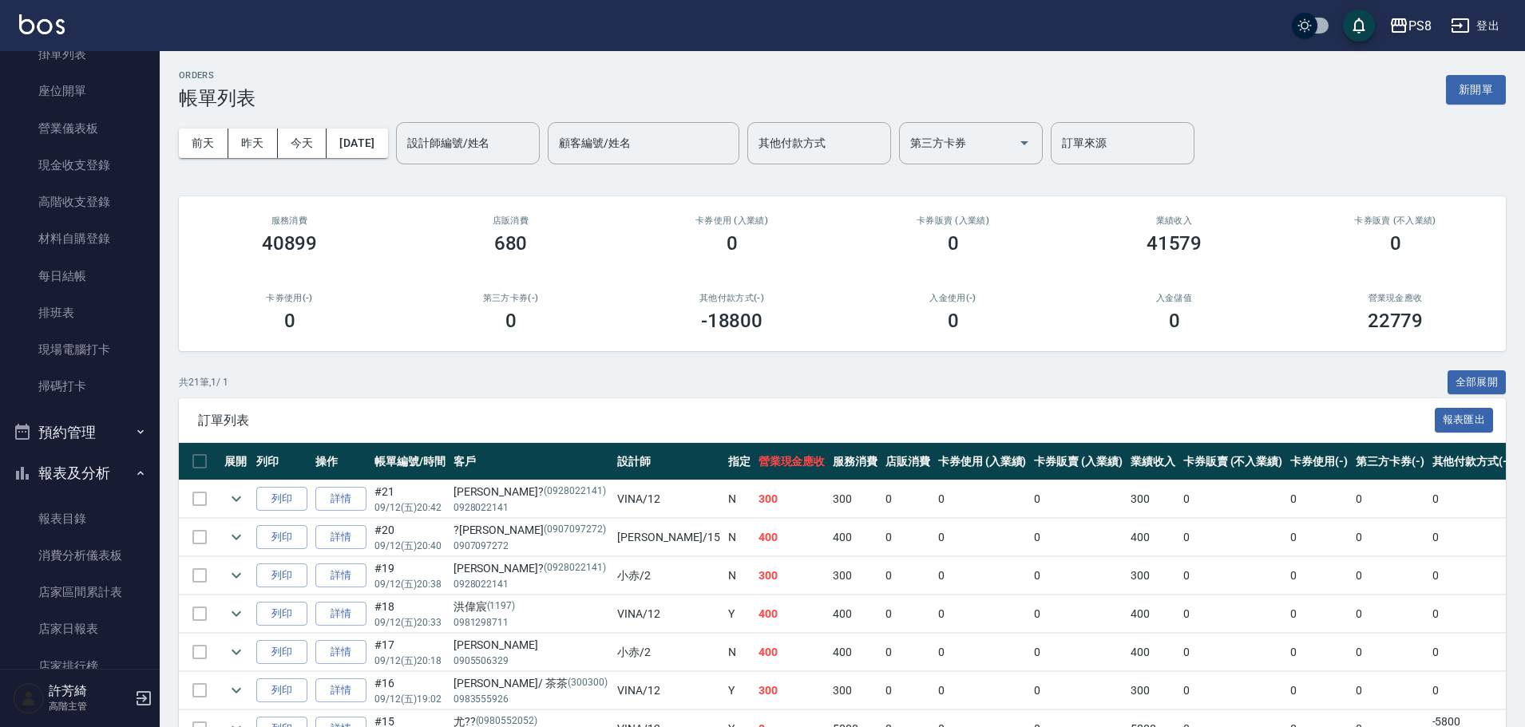
scroll to position [399, 0]
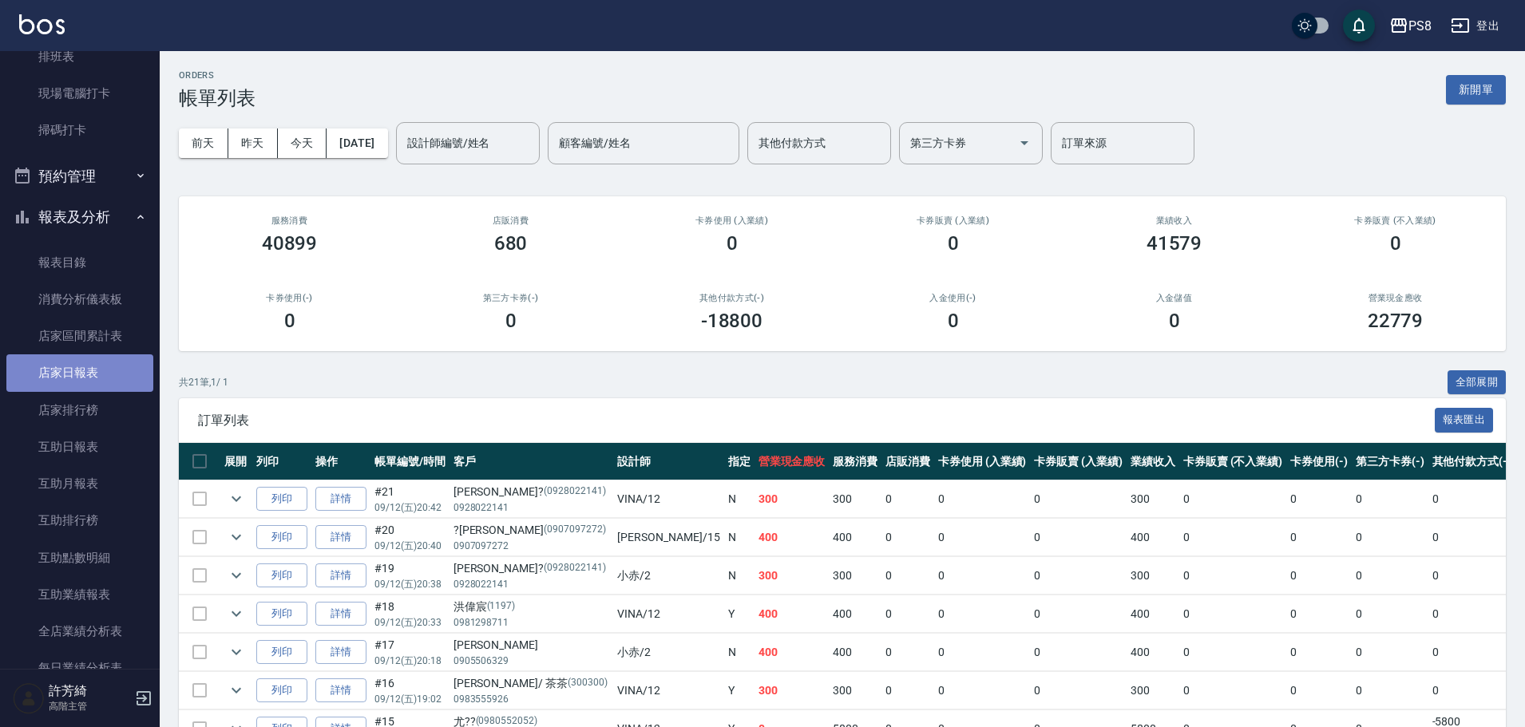
click at [80, 377] on link "店家日報表" at bounding box center [79, 373] width 147 height 37
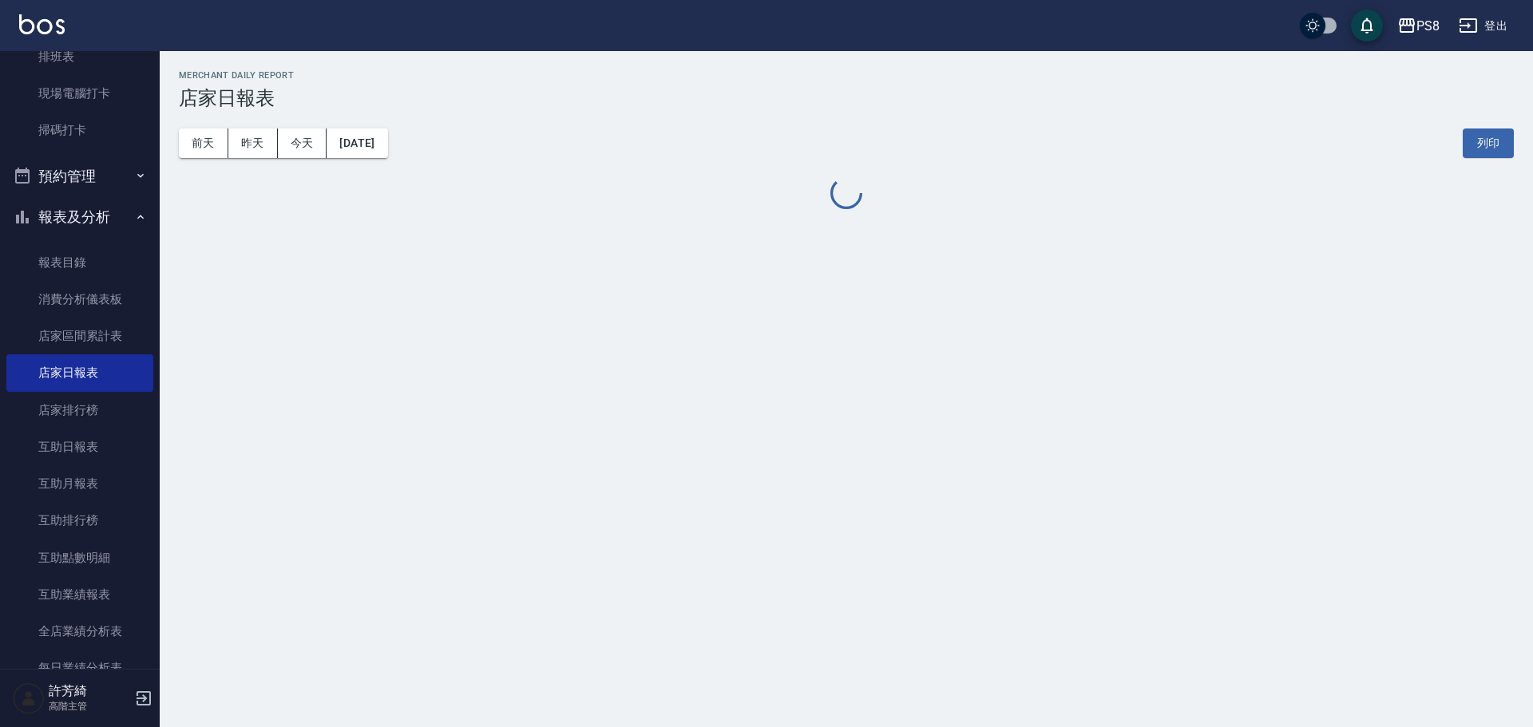
click at [387, 145] on button "[DATE]" at bounding box center [357, 144] width 61 height 30
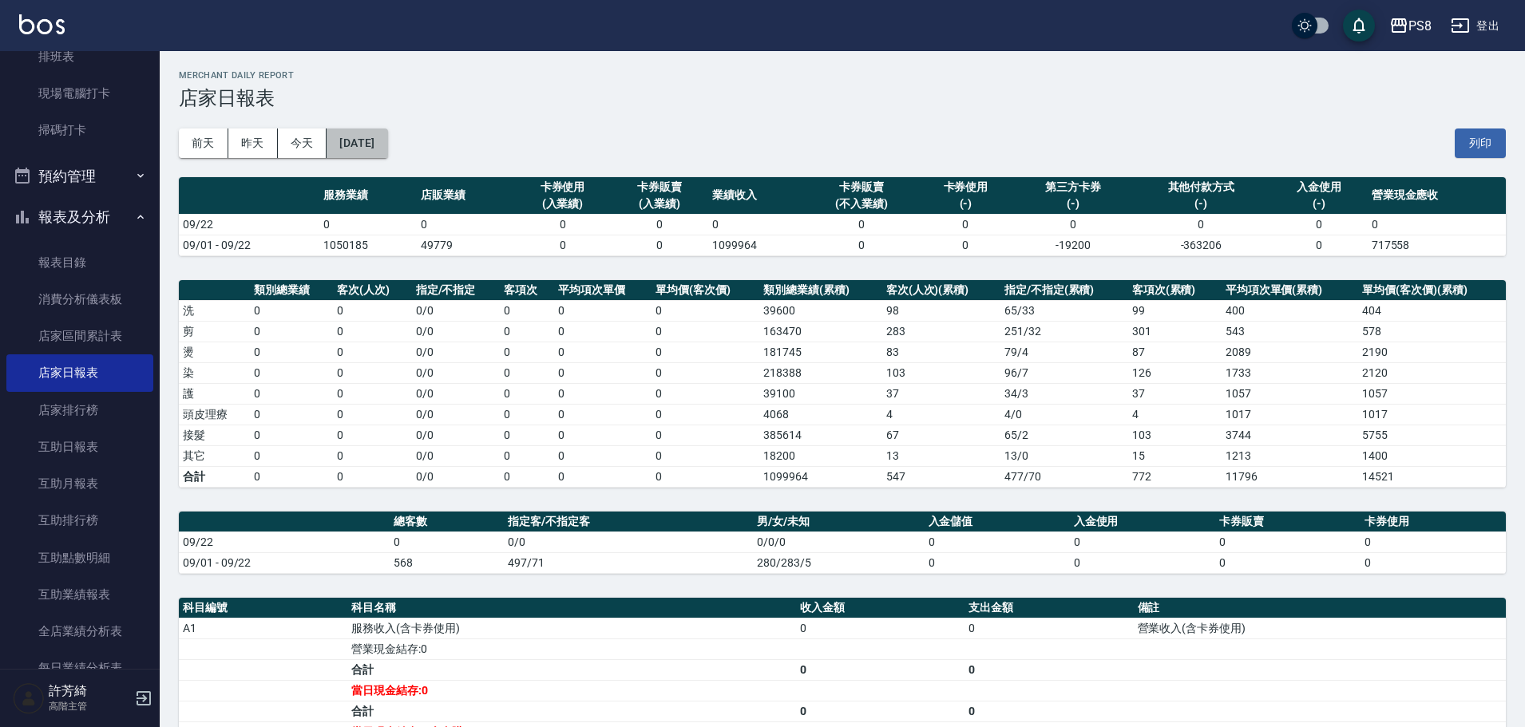
click at [387, 145] on button "[DATE]" at bounding box center [357, 144] width 61 height 30
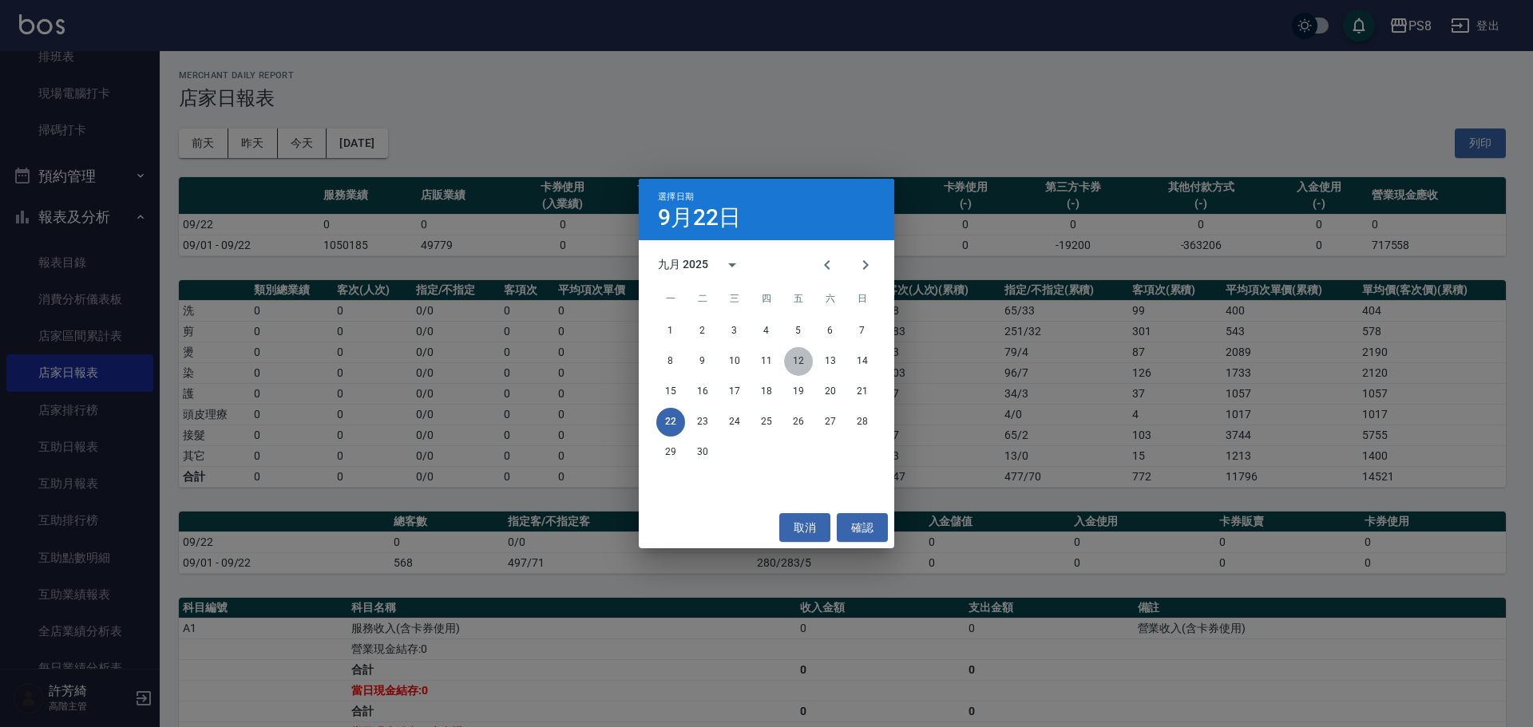
click at [787, 361] on button "12" at bounding box center [798, 361] width 29 height 29
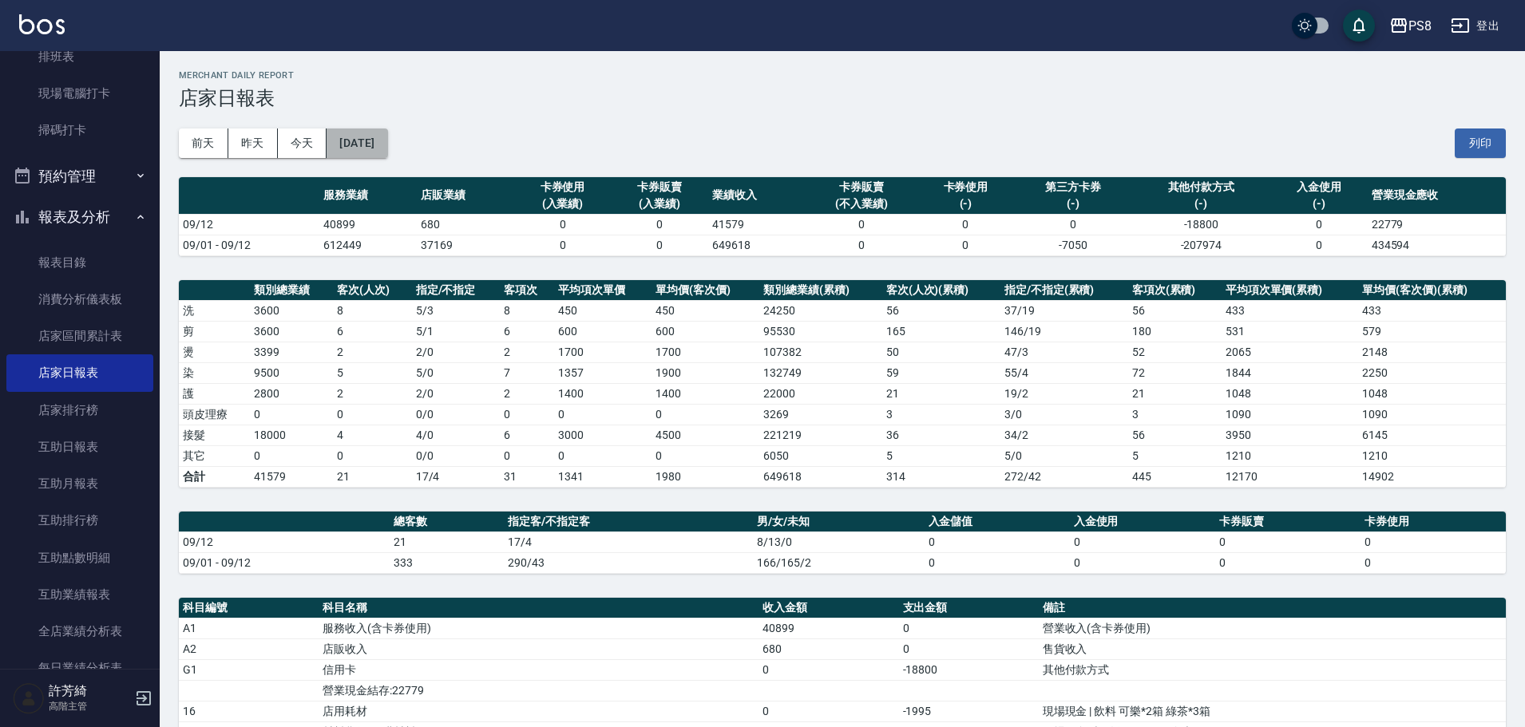
click at [361, 156] on button "[DATE]" at bounding box center [357, 144] width 61 height 30
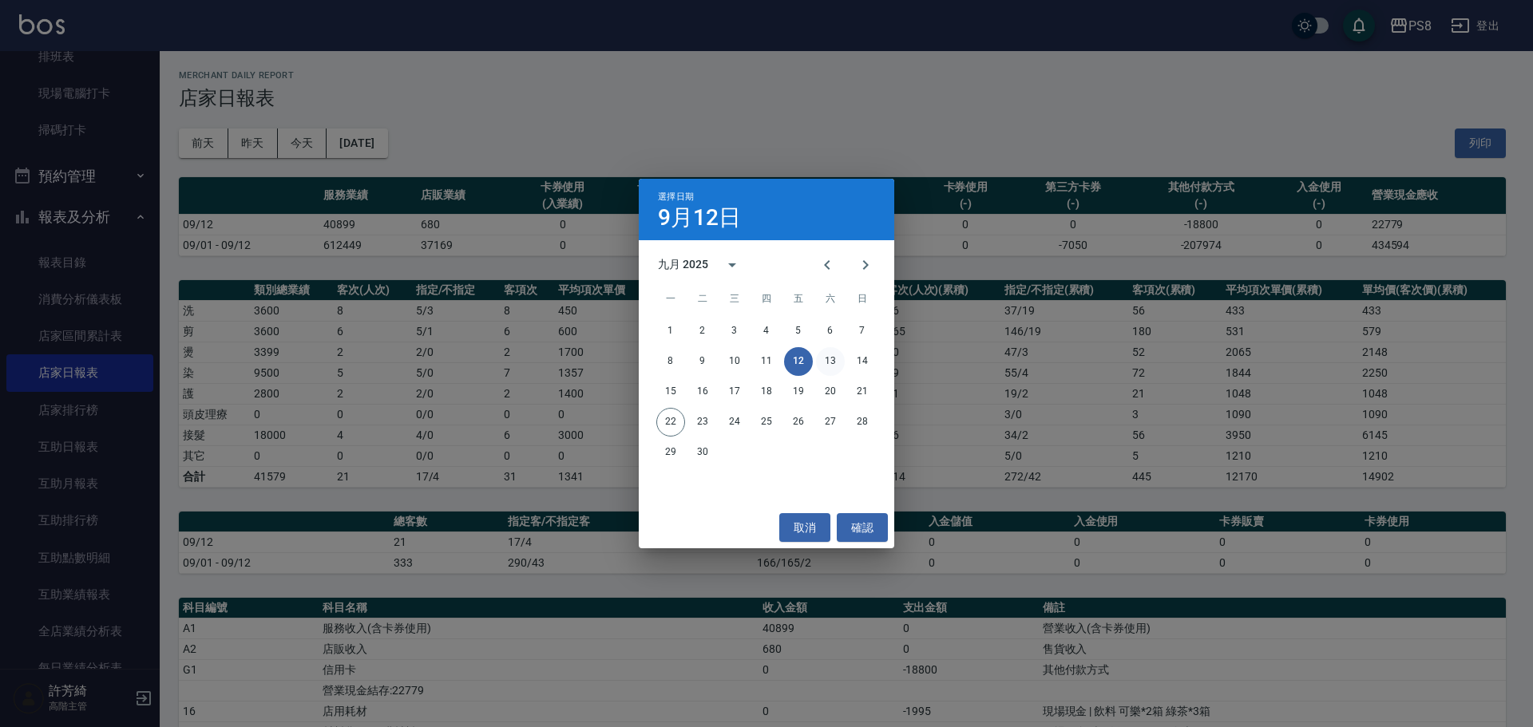
click at [834, 361] on button "13" at bounding box center [830, 361] width 29 height 29
